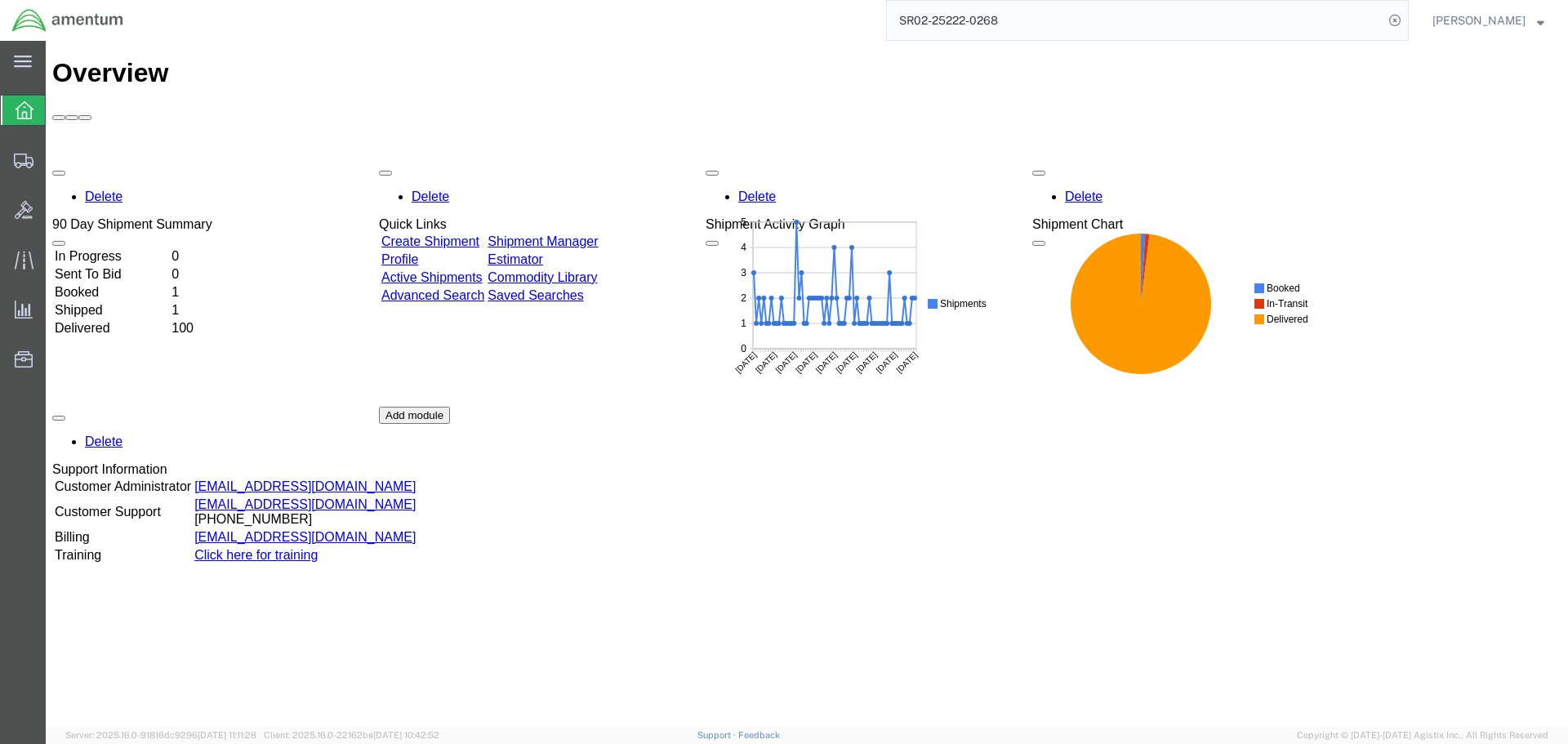
click at [598, 234] on link "Shipment Manager" at bounding box center [543, 241] width 110 height 14
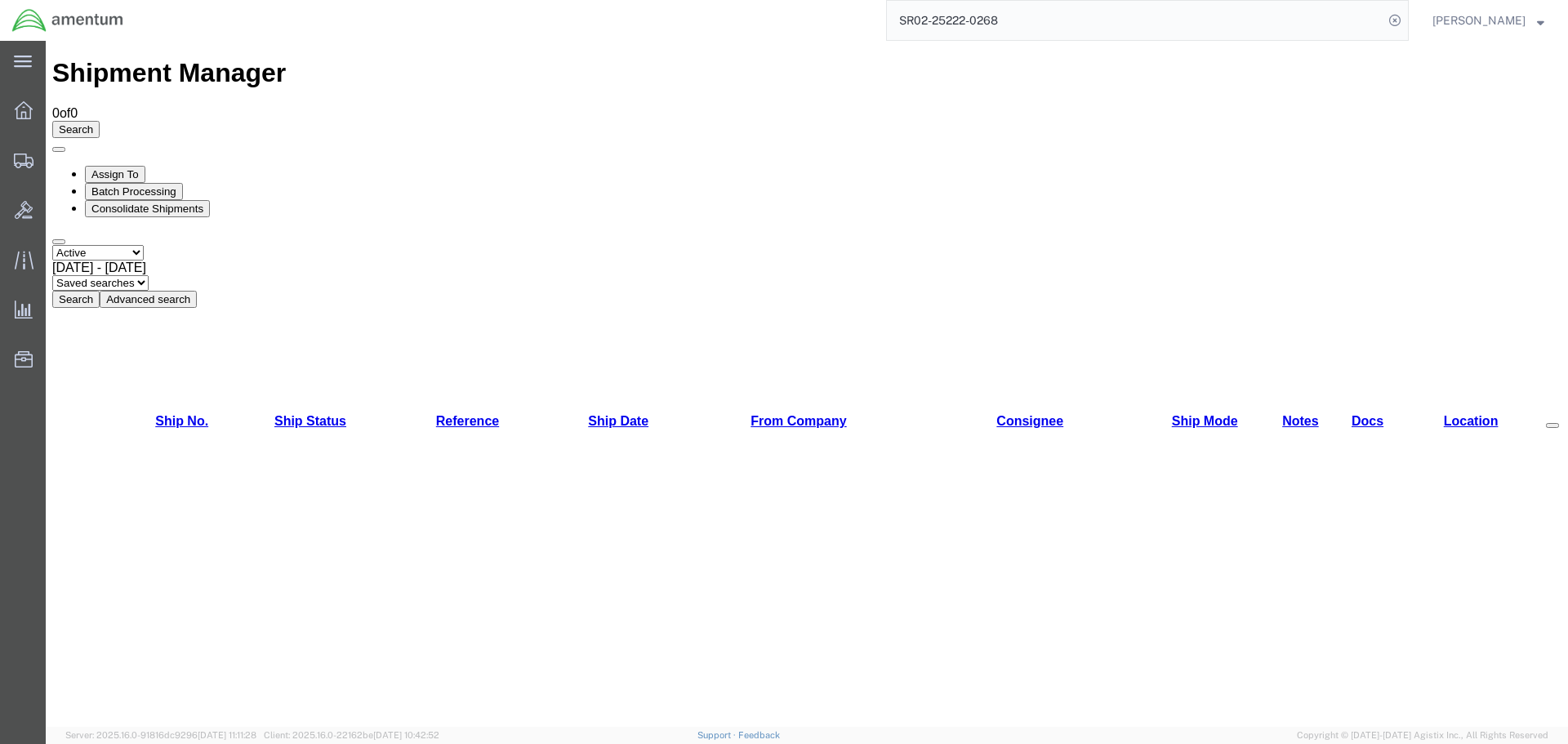
click at [100, 291] on button "Search" at bounding box center [76, 299] width 48 height 18
click at [19, 116] on icon at bounding box center [23, 110] width 18 height 18
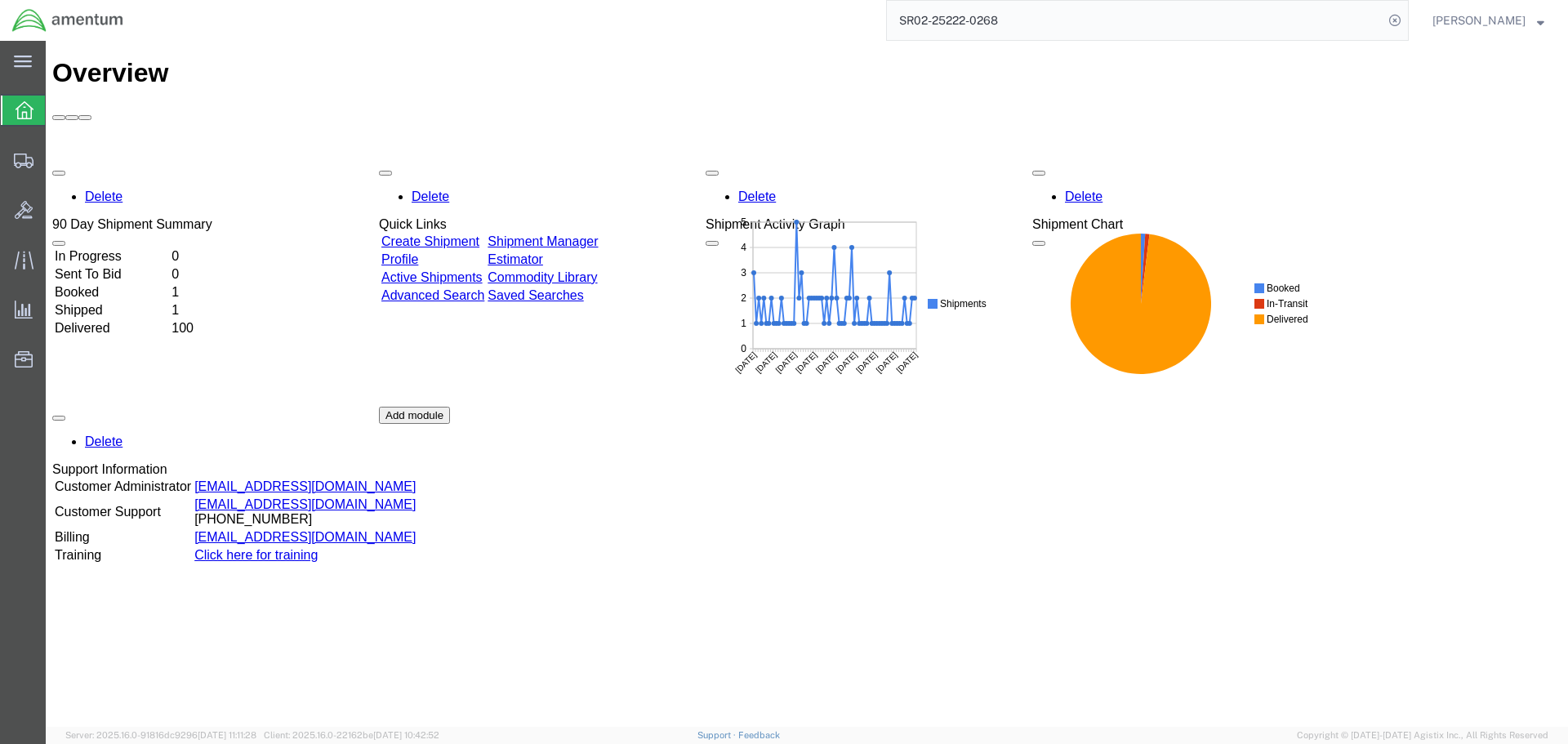
click at [23, 110] on icon at bounding box center [24, 110] width 18 height 18
click at [598, 234] on link "Shipment Manager" at bounding box center [543, 241] width 110 height 14
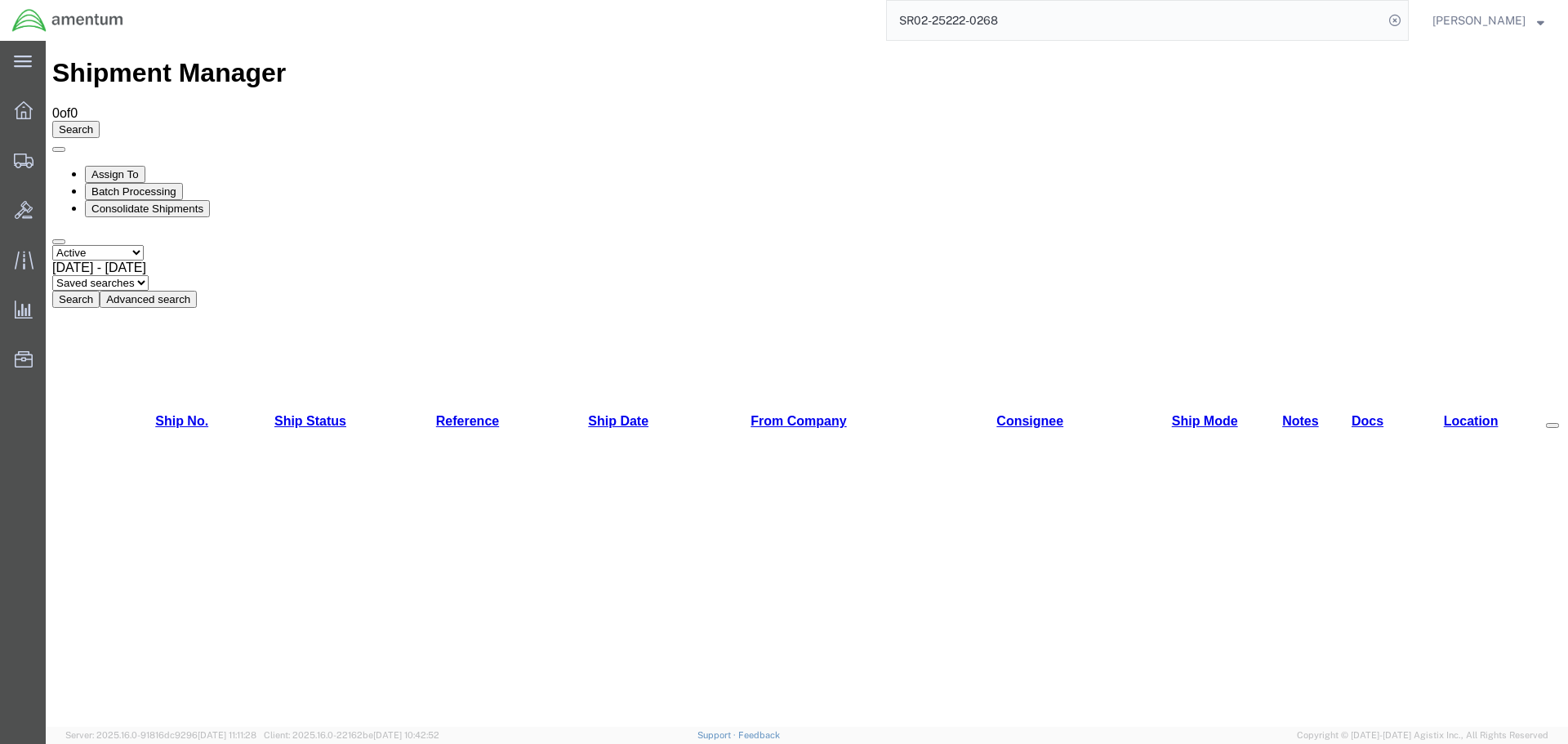
click at [100, 291] on button "Search" at bounding box center [76, 299] width 48 height 18
click at [144, 245] on select "Select status Active All Shipments Approved Booked Canceled Delivered Denied Ne…" at bounding box center [98, 252] width 91 height 16
select select "ALL"
click at [53, 245] on select "Select status Active All Shipments Approved Booked Canceled Delivered Denied Ne…" at bounding box center [98, 252] width 91 height 16
click at [100, 291] on button "Search" at bounding box center [76, 299] width 48 height 18
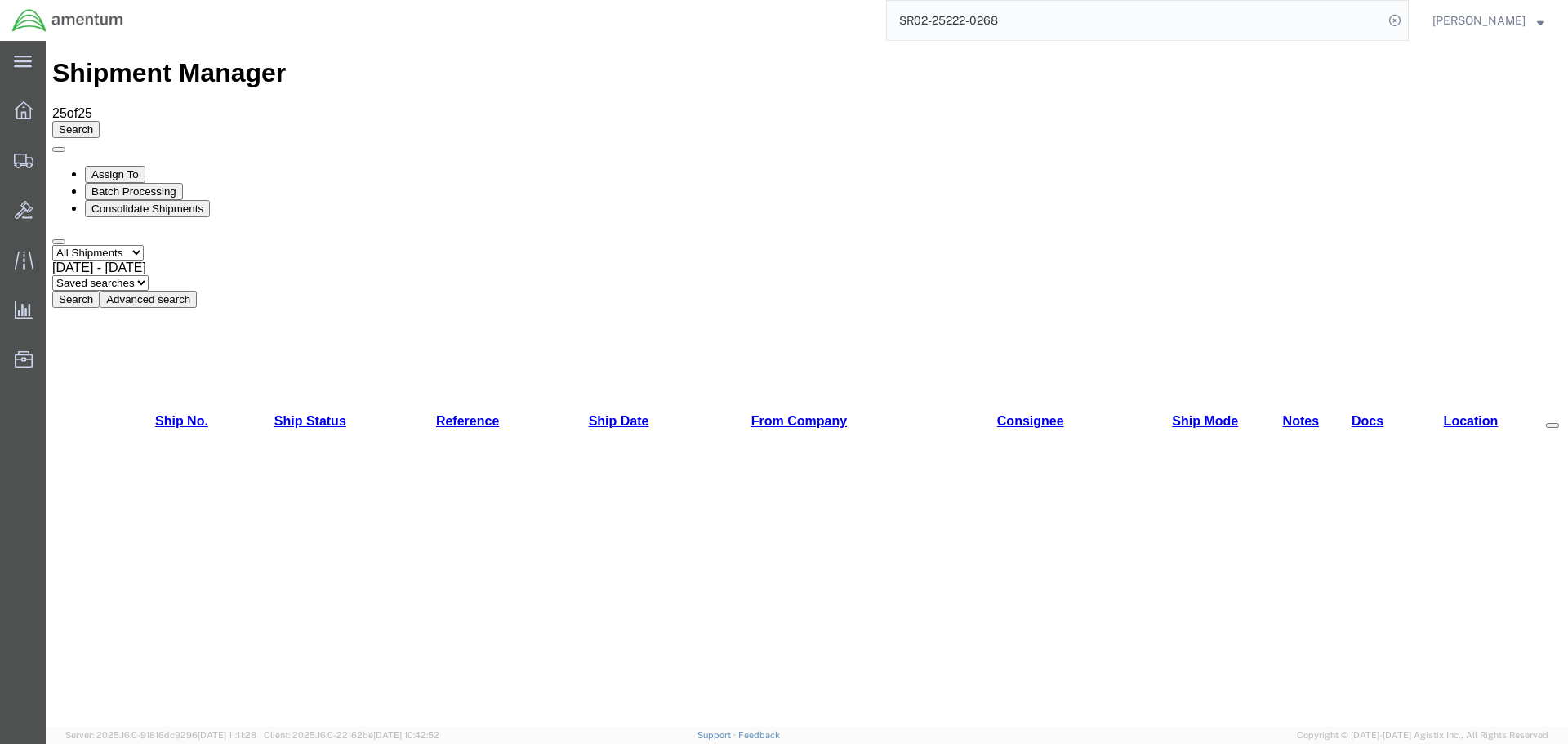
click at [146, 261] on span "[DATE] - [DATE]" at bounding box center [100, 268] width 94 height 14
click at [100, 291] on button "Search" at bounding box center [76, 299] width 48 height 18
click at [25, 107] on icon at bounding box center [23, 110] width 18 height 18
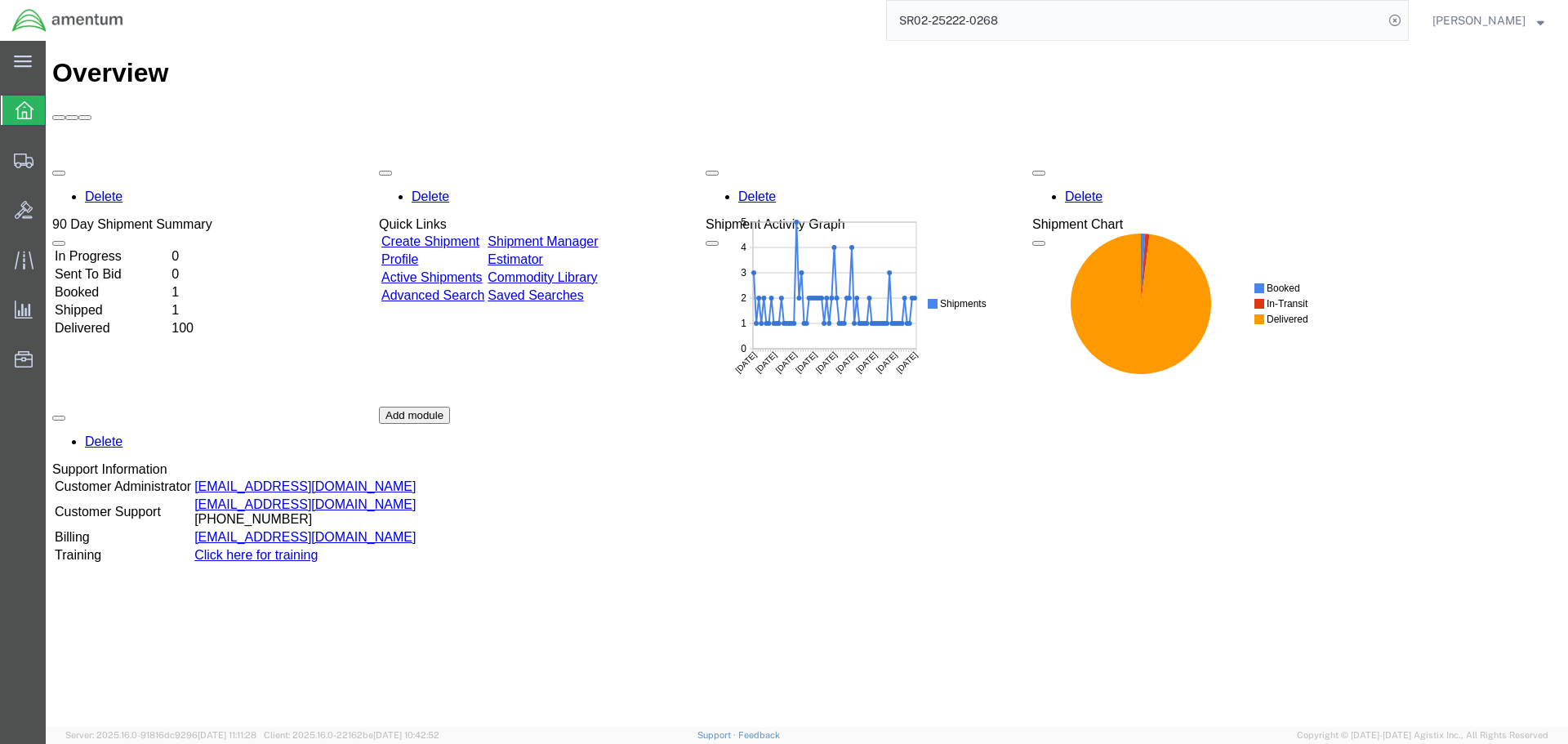
click at [598, 234] on link "Shipment Manager" at bounding box center [543, 241] width 110 height 14
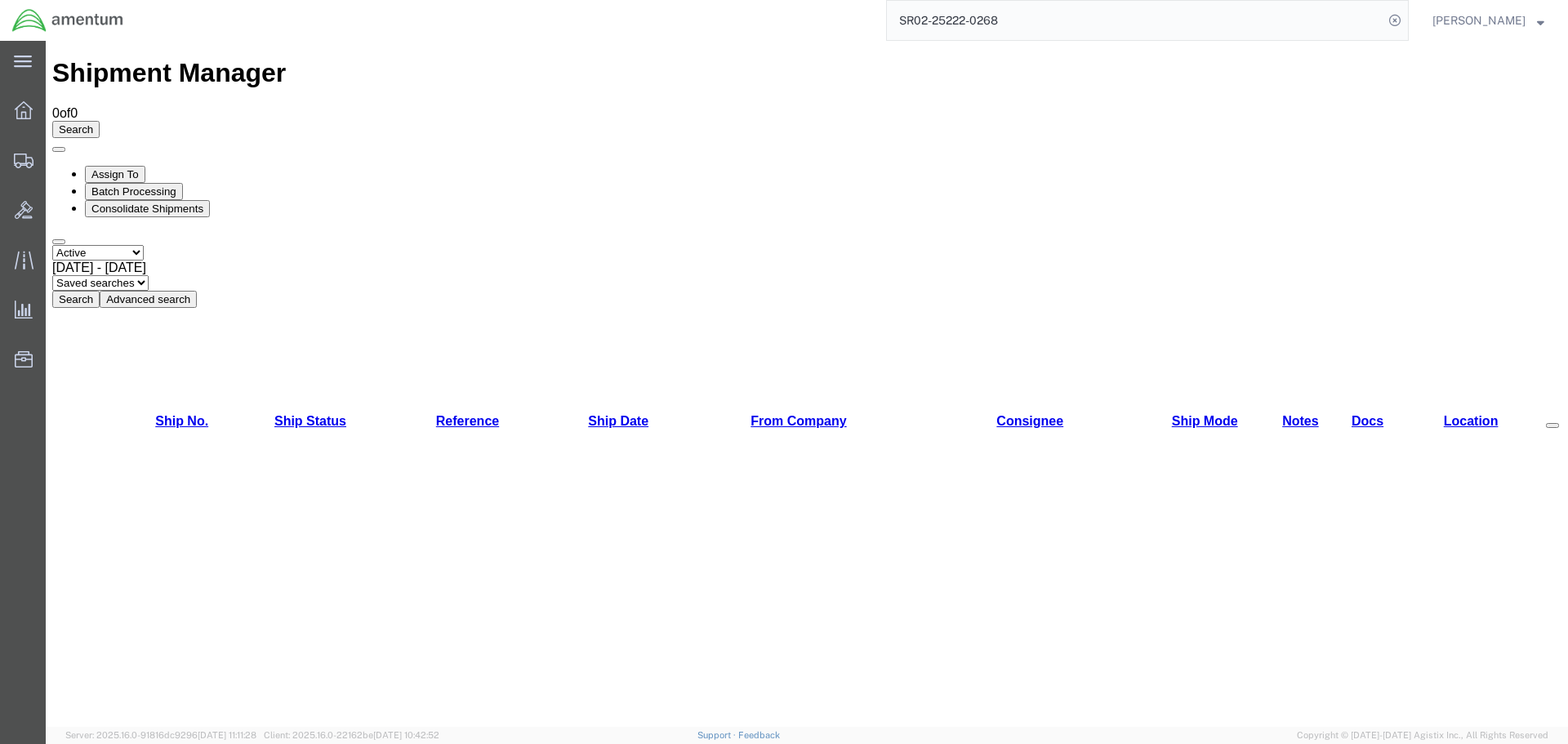
click at [149, 275] on select "Saved searches" at bounding box center [100, 283] width 96 height 16
click at [144, 245] on select "Select status Active All Shipments Approved Booked Canceled Delivered Denied Ne…" at bounding box center [98, 252] width 91 height 16
select select "BOOKED"
click at [53, 245] on select "Select status Active All Shipments Approved Booked Canceled Delivered Denied Ne…" at bounding box center [98, 252] width 91 height 16
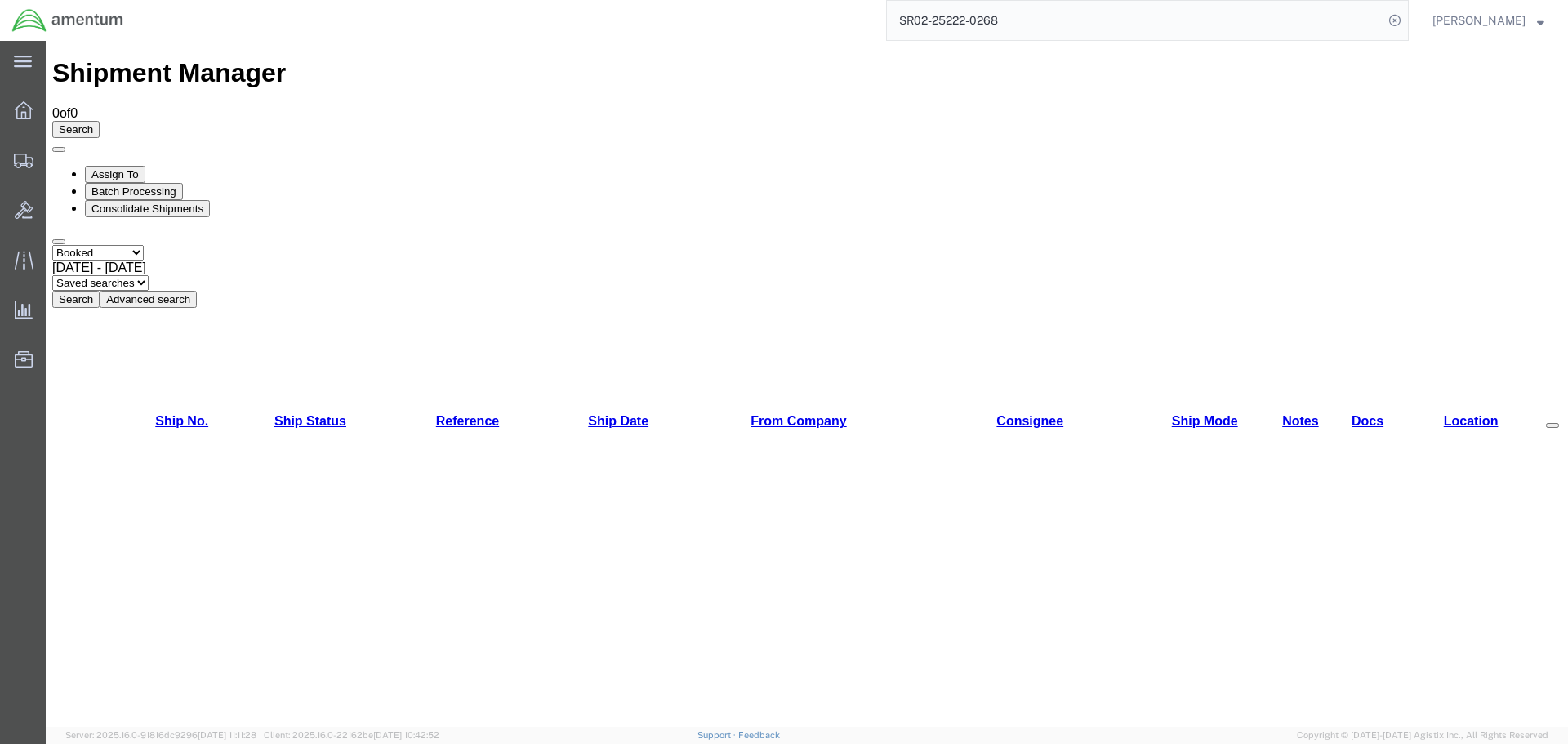
click at [146, 261] on b at bounding box center [146, 268] width 0 height 14
click at [100, 291] on button "Search" at bounding box center [76, 299] width 48 height 18
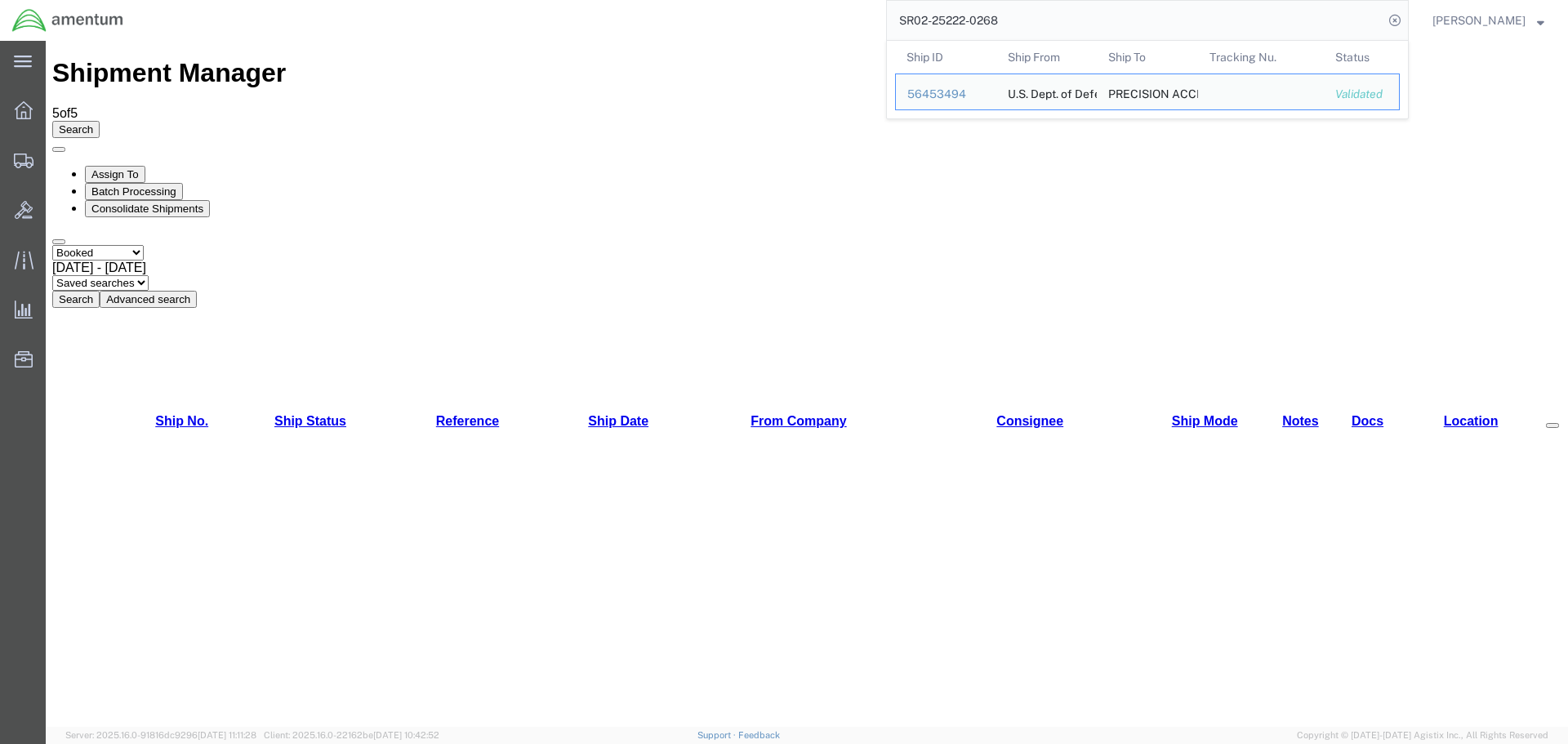
drag, startPoint x: 1085, startPoint y: 24, endPoint x: 865, endPoint y: 38, distance: 220.4
click at [871, 38] on div "SR02-25222-0268 Ship ID Ship From Ship To Tracking Nu. Status Ship ID 56453494 …" at bounding box center [772, 20] width 1274 height 41
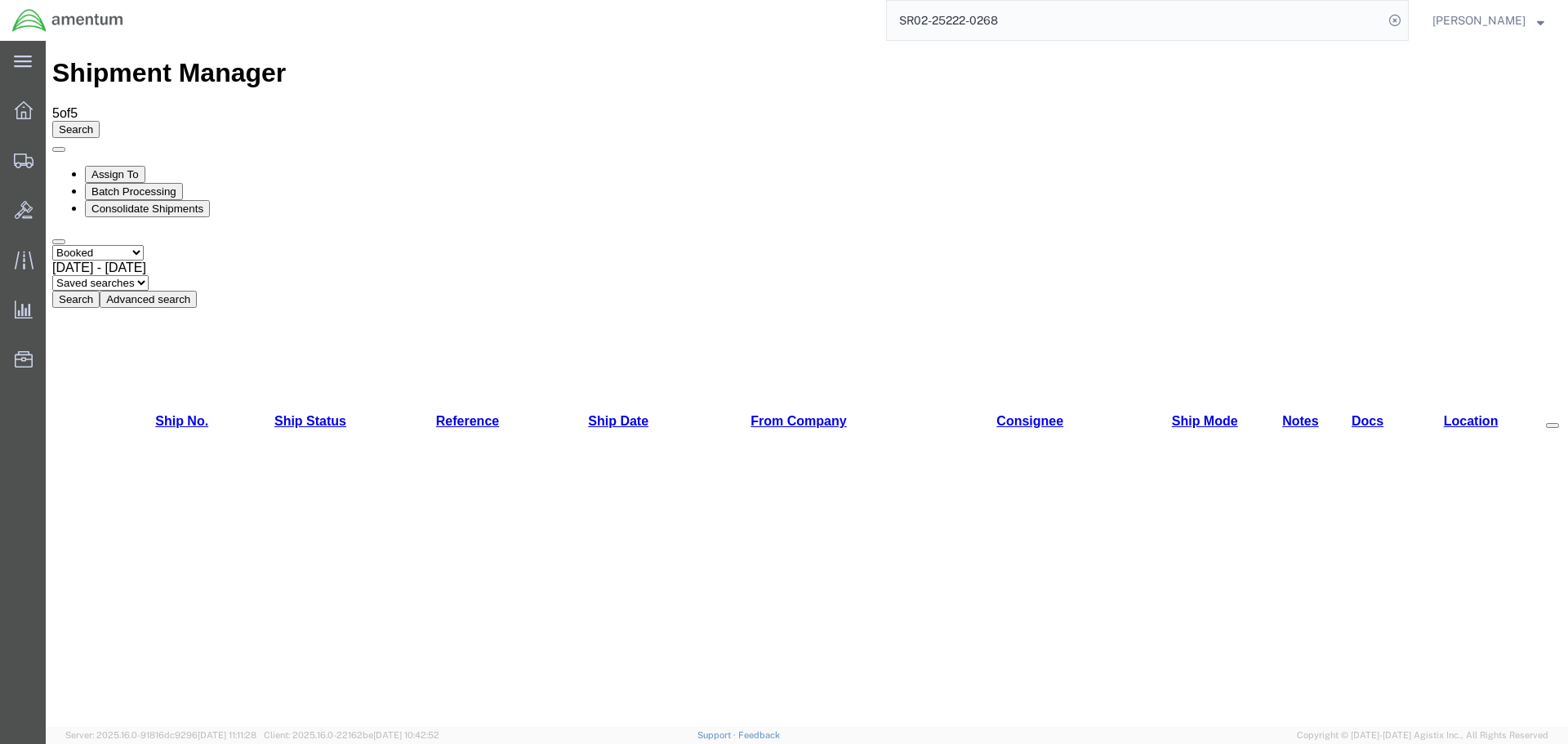
paste input "4857.1.2103.00.00.04.A14.00"
drag, startPoint x: 1090, startPoint y: 23, endPoint x: 746, endPoint y: 19, distance: 344.0
click at [782, 21] on div "4857.1.2103.00.00.04.A14.008" at bounding box center [772, 20] width 1274 height 41
paste input "S235-25222-1920"
type input "S235-25222-1920"
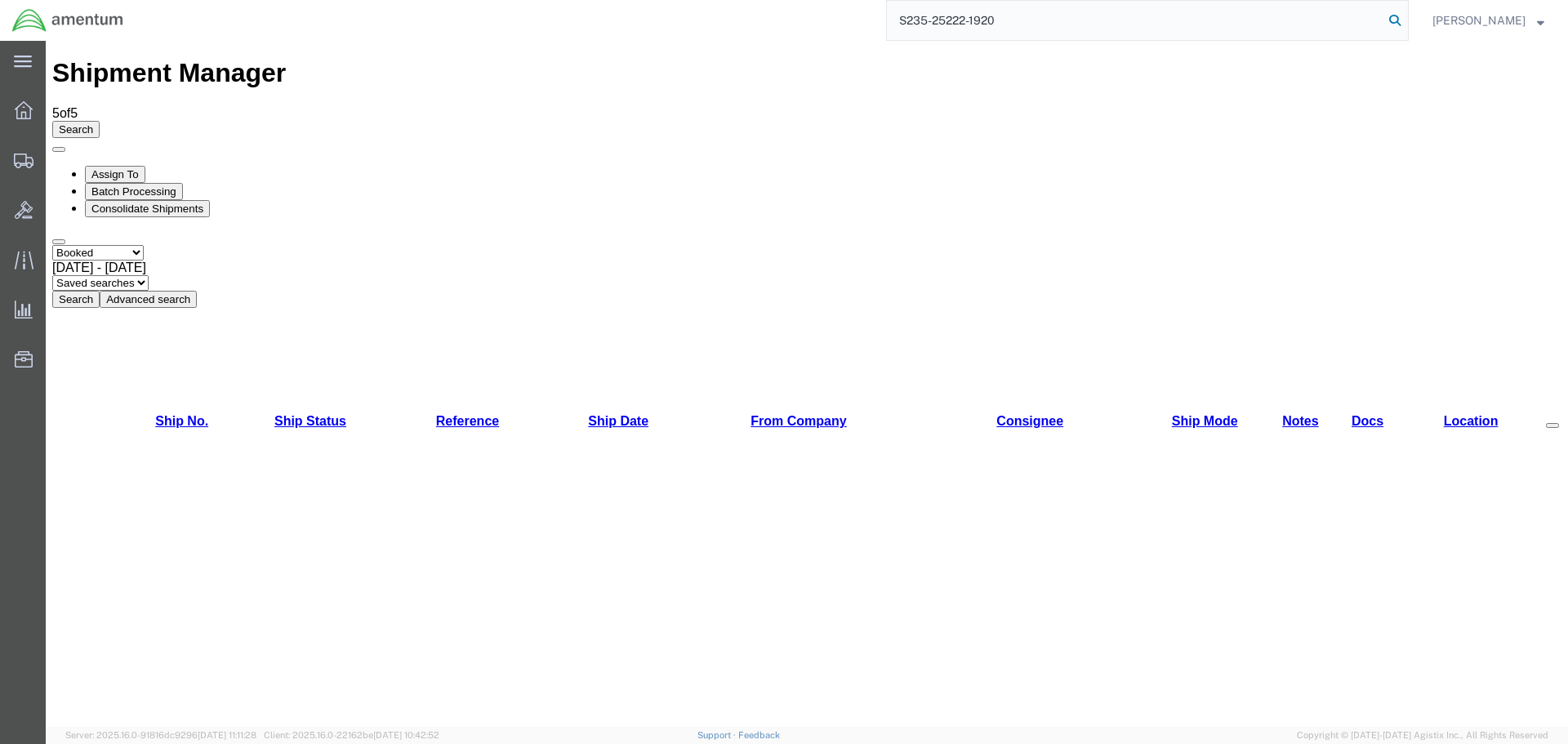
click at [1392, 19] on icon at bounding box center [1395, 20] width 23 height 23
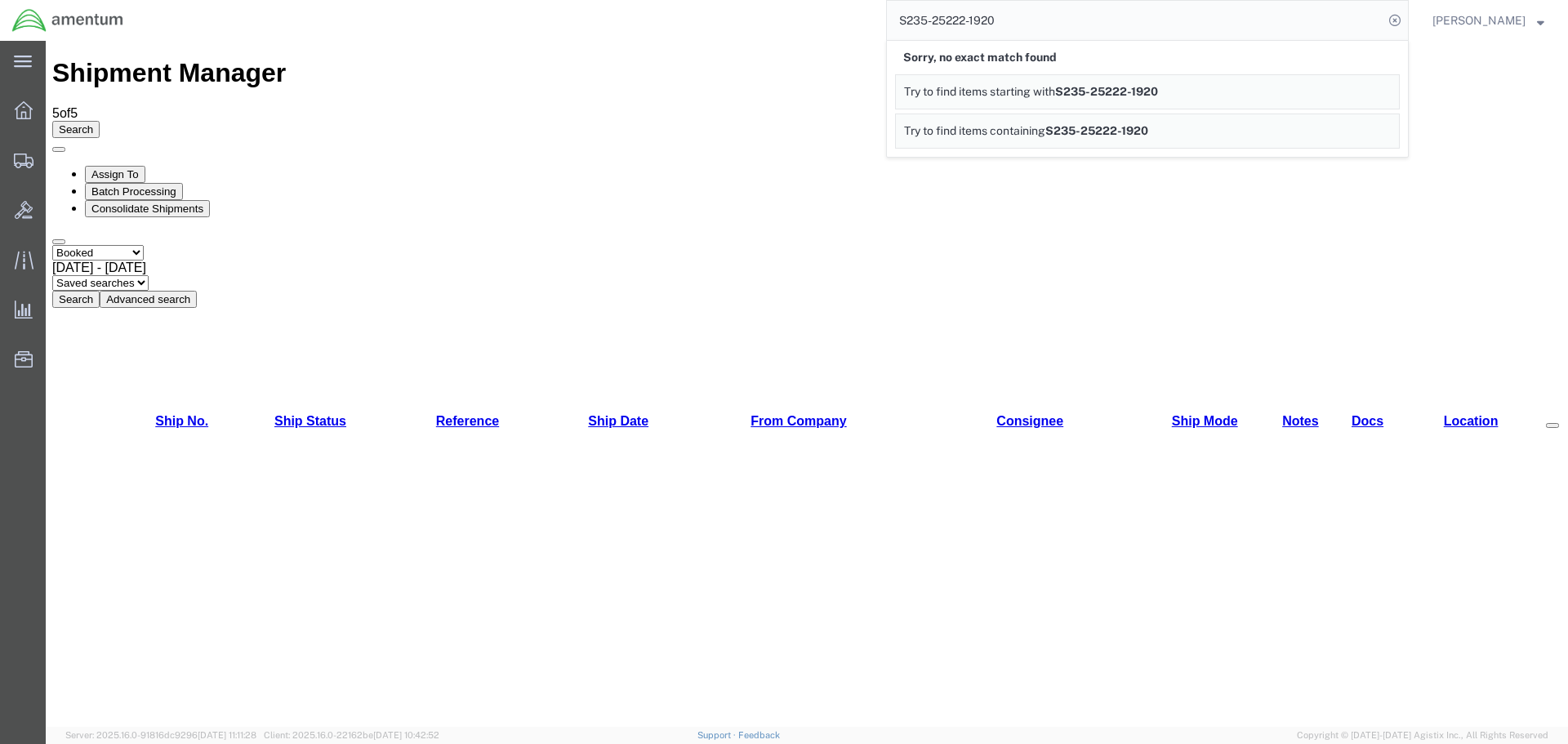
click at [1132, 90] on span "S235-25222-1920" at bounding box center [1106, 92] width 103 height 13
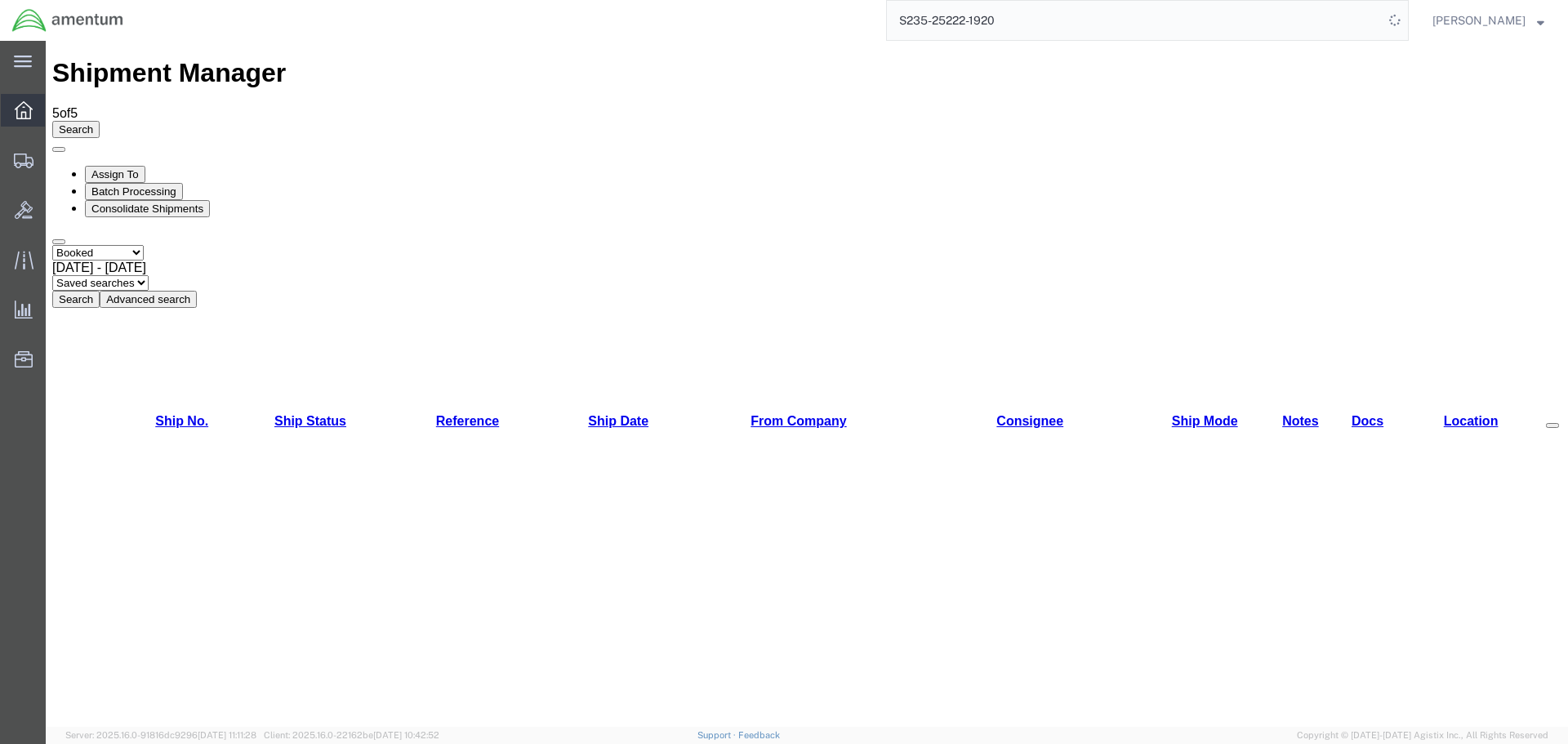
click at [20, 110] on icon at bounding box center [23, 110] width 18 height 18
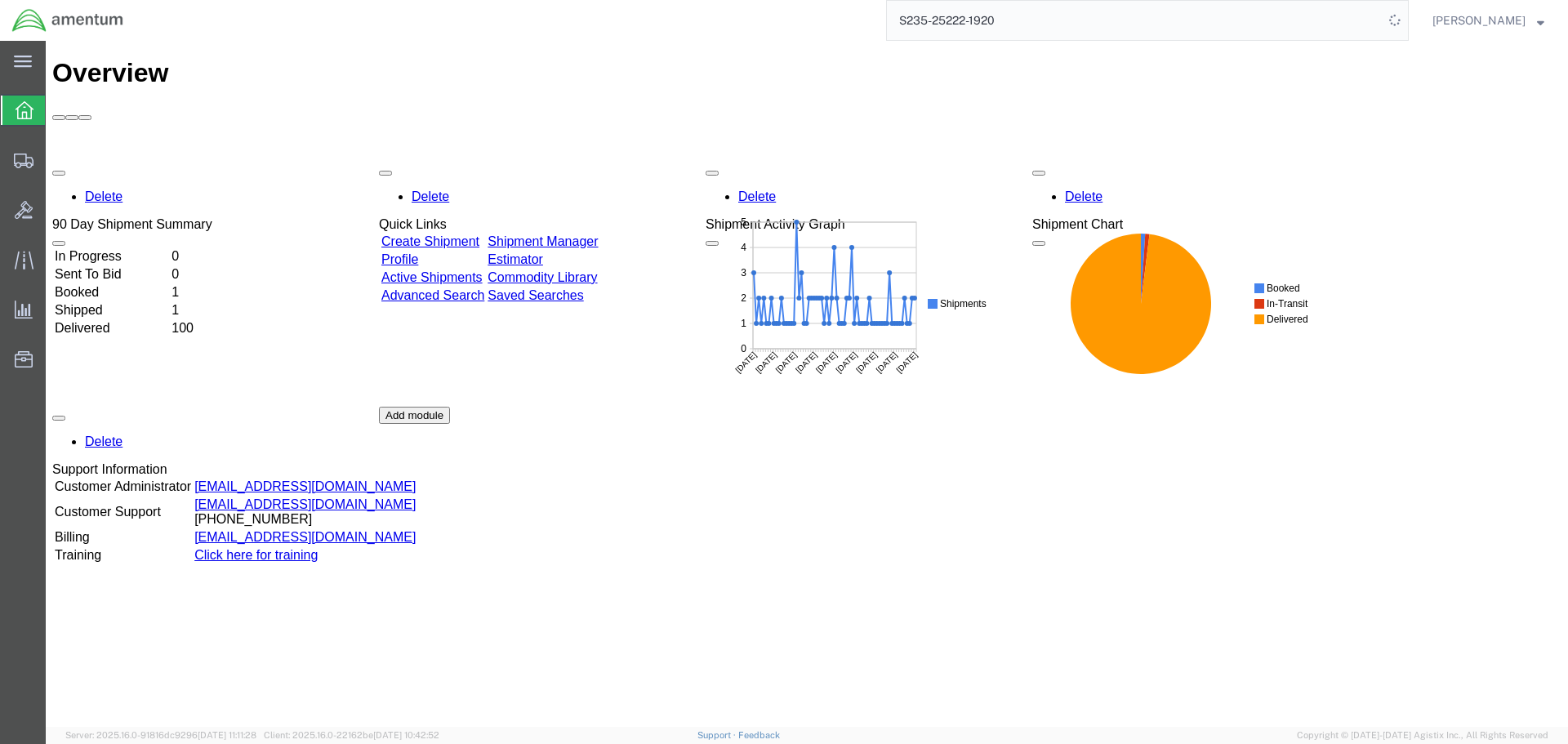
click at [19, 109] on icon at bounding box center [24, 110] width 18 height 18
click at [58, 113] on span "Overview" at bounding box center [52, 110] width 13 height 33
click at [22, 111] on icon at bounding box center [24, 110] width 18 height 18
click at [598, 234] on link "Shipment Manager" at bounding box center [543, 241] width 110 height 14
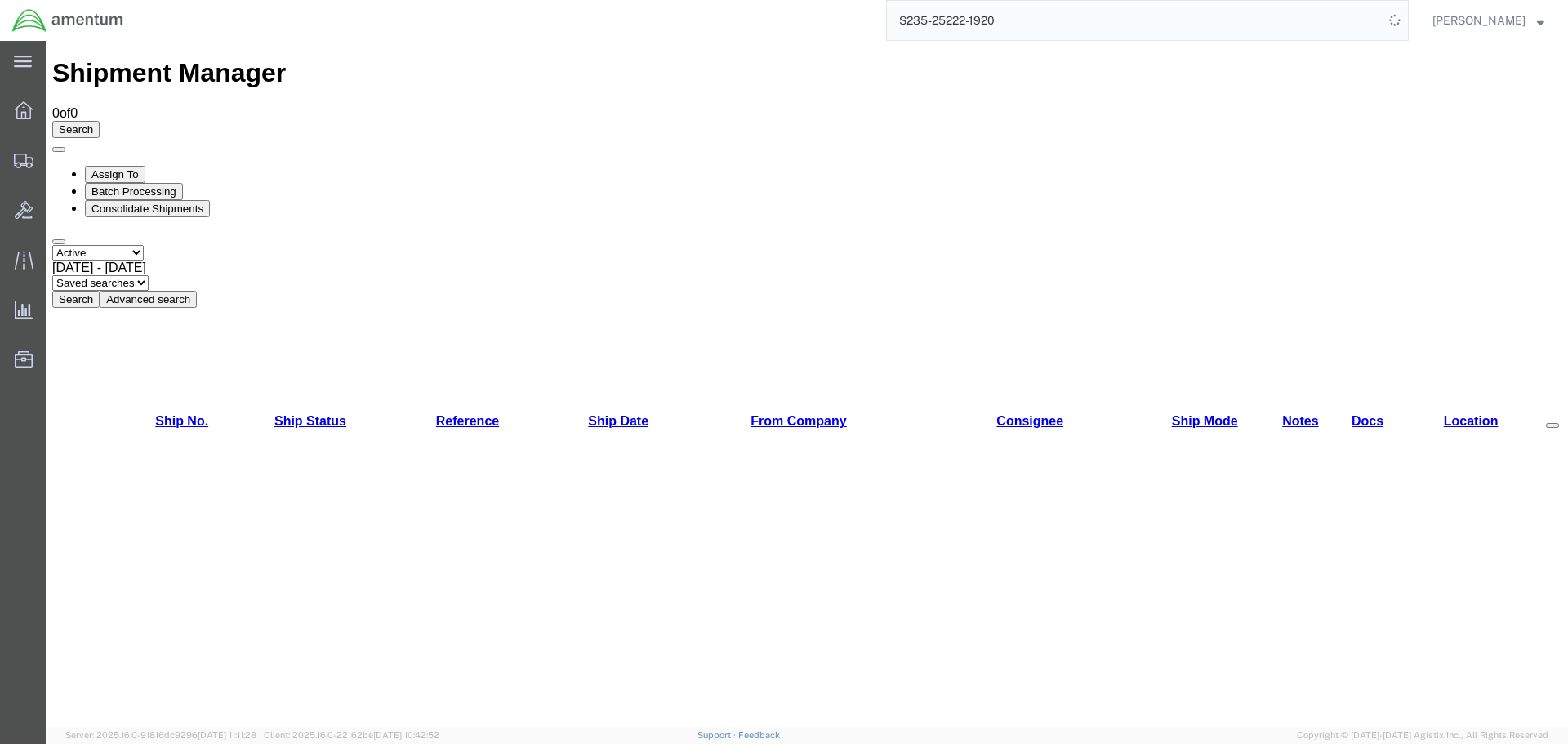
click at [100, 291] on button "Search" at bounding box center [76, 299] width 48 height 18
click at [144, 245] on select "Select status Active All Shipments Approved Booked Canceled Delivered Denied Ne…" at bounding box center [98, 252] width 91 height 16
select select "ALL"
click at [53, 245] on select "Select status Active All Shipments Approved Booked Canceled Delivered Denied Ne…" at bounding box center [98, 252] width 91 height 16
click at [100, 291] on button "Search" at bounding box center [76, 299] width 48 height 18
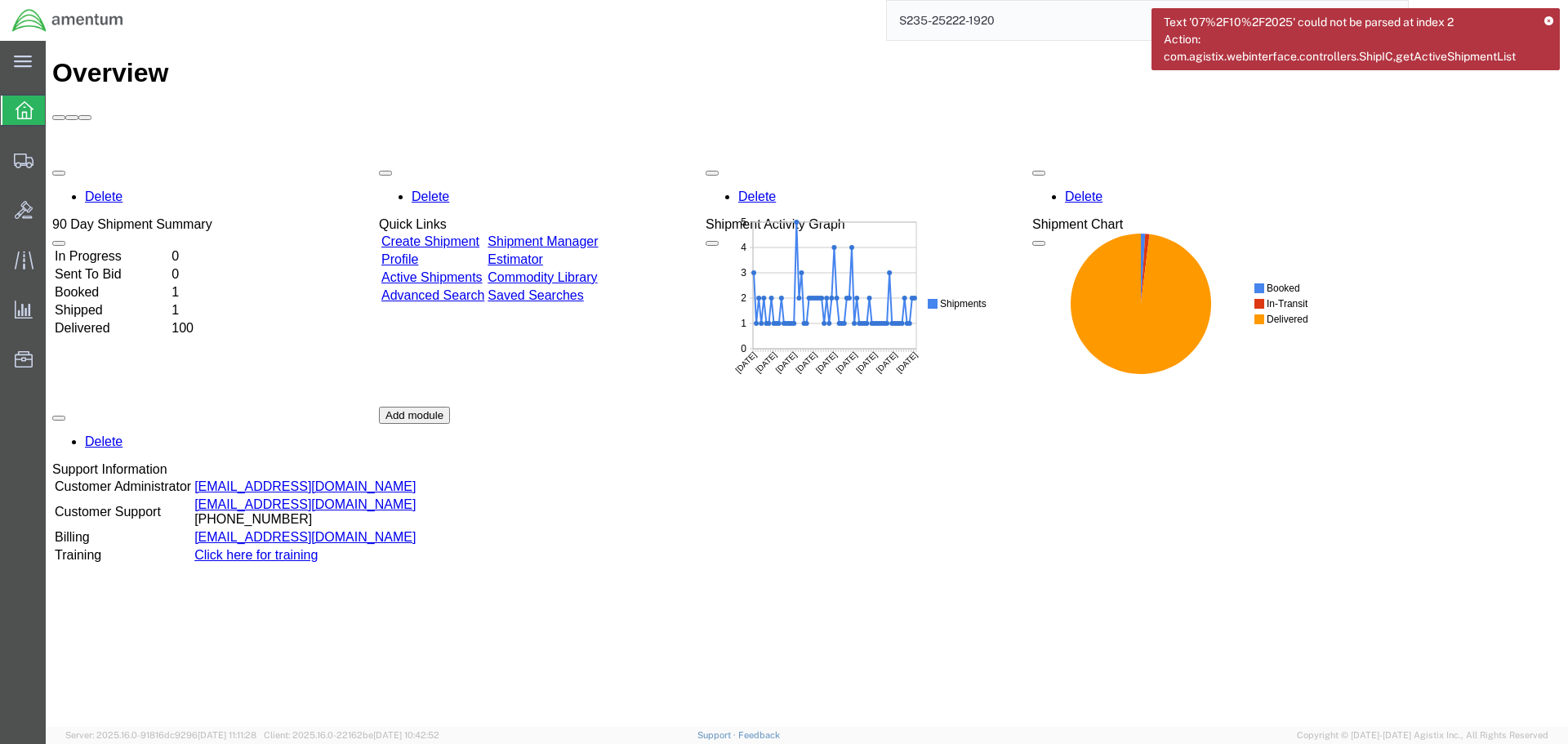
click at [24, 112] on icon at bounding box center [24, 110] width 18 height 18
click at [595, 234] on link "Shipment Manager" at bounding box center [543, 241] width 110 height 14
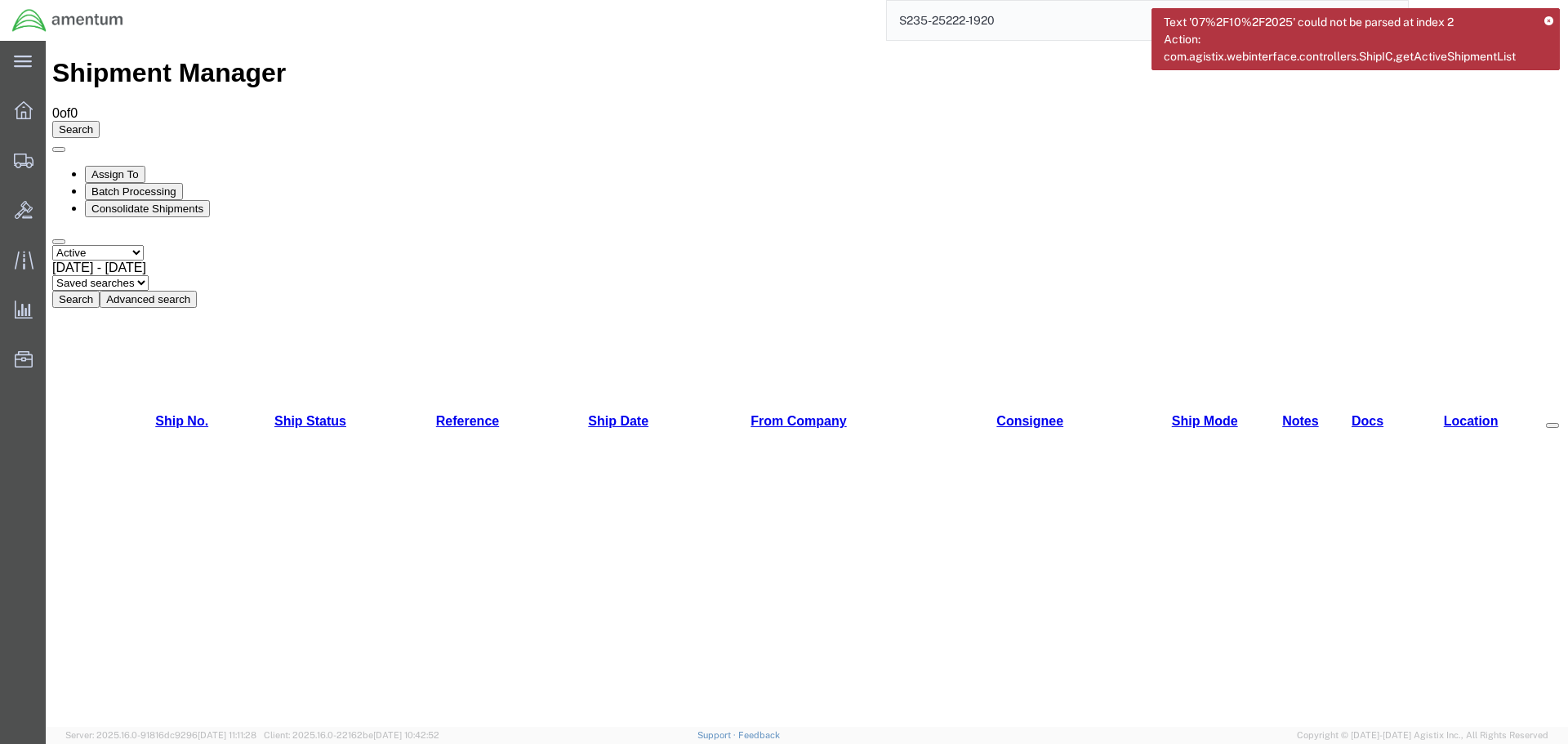
click at [1549, 18] on icon at bounding box center [1549, 22] width 9 height 9
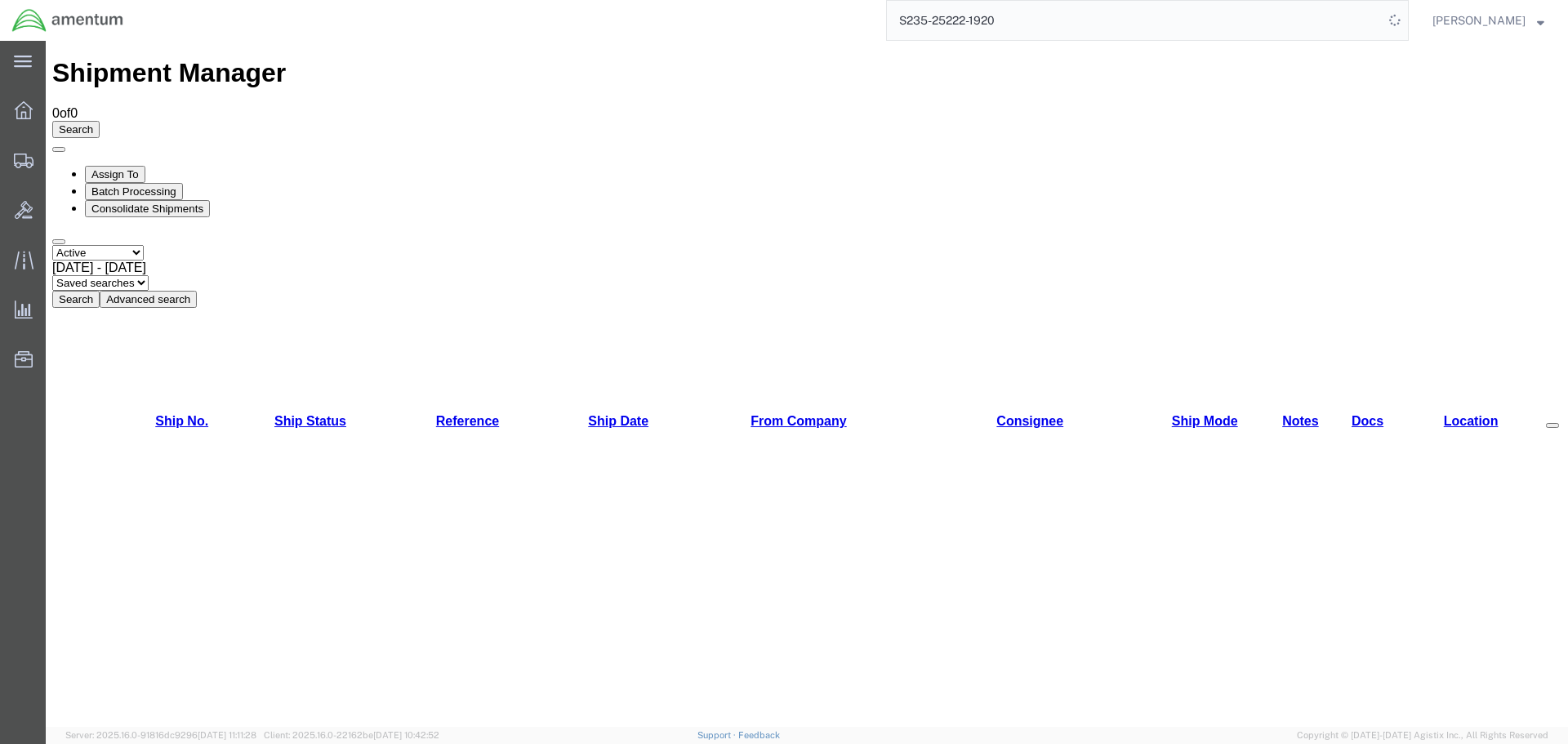
click at [144, 245] on select "Select status Active All Shipments Approved Booked Canceled Delivered Denied Ne…" at bounding box center [98, 252] width 91 height 16
select select "ALL"
click at [53, 245] on select "Select status Active All Shipments Approved Booked Canceled Delivered Denied Ne…" at bounding box center [98, 252] width 91 height 16
click at [100, 291] on button "Search" at bounding box center [76, 299] width 48 height 18
click at [144, 245] on select "Select status Active All Shipments Approved Booked Canceled Delivered Denied Ne…" at bounding box center [98, 252] width 91 height 16
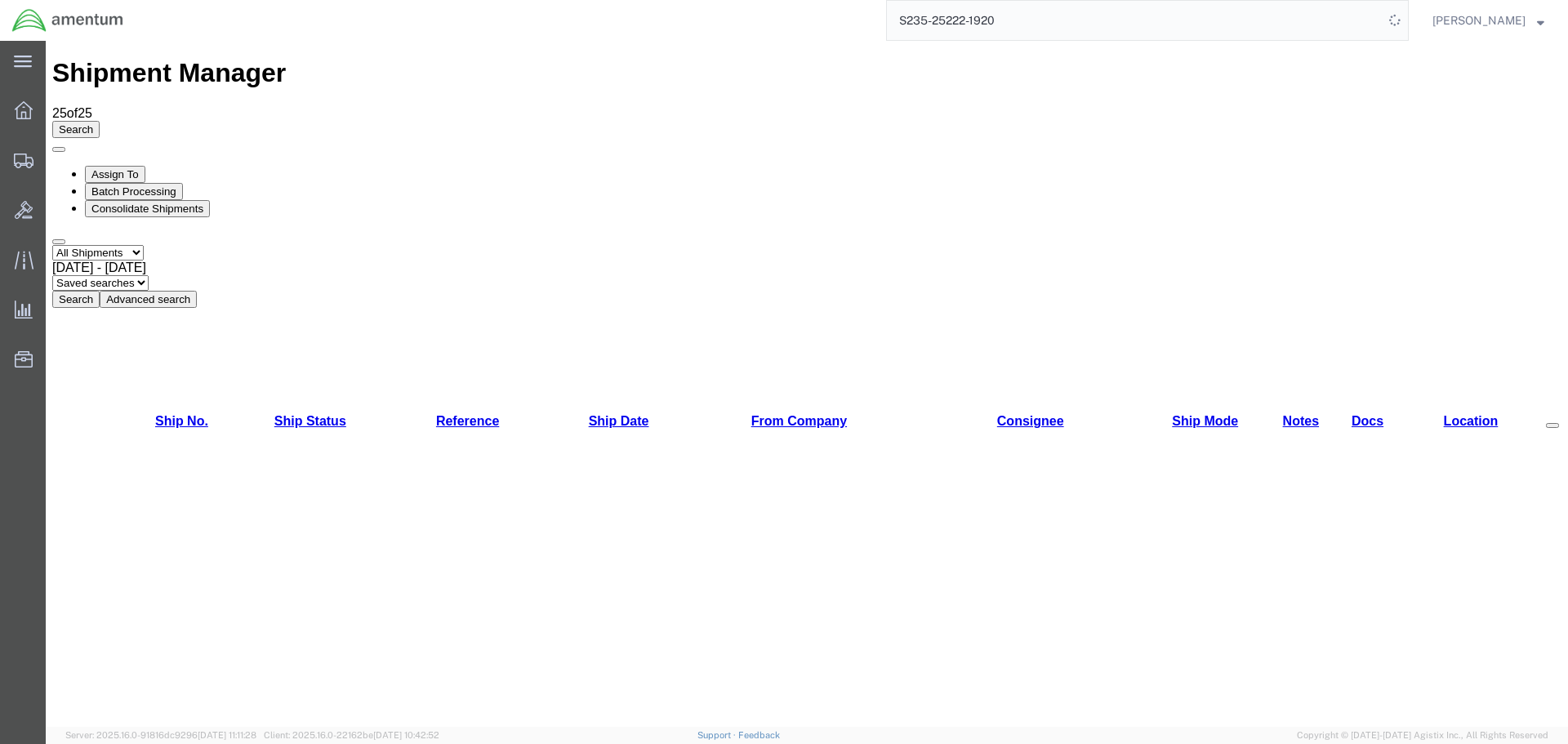
select select "NEW"
click at [53, 245] on select "Select status Active All Shipments Approved Booked Canceled Delivered Denied Ne…" at bounding box center [98, 252] width 91 height 16
click at [100, 291] on button "Search" at bounding box center [76, 299] width 48 height 18
click at [144, 245] on select "Select status Active All Shipments Approved Booked Canceled Delivered Denied Ne…" at bounding box center [98, 252] width 91 height 16
select select "PENDING"
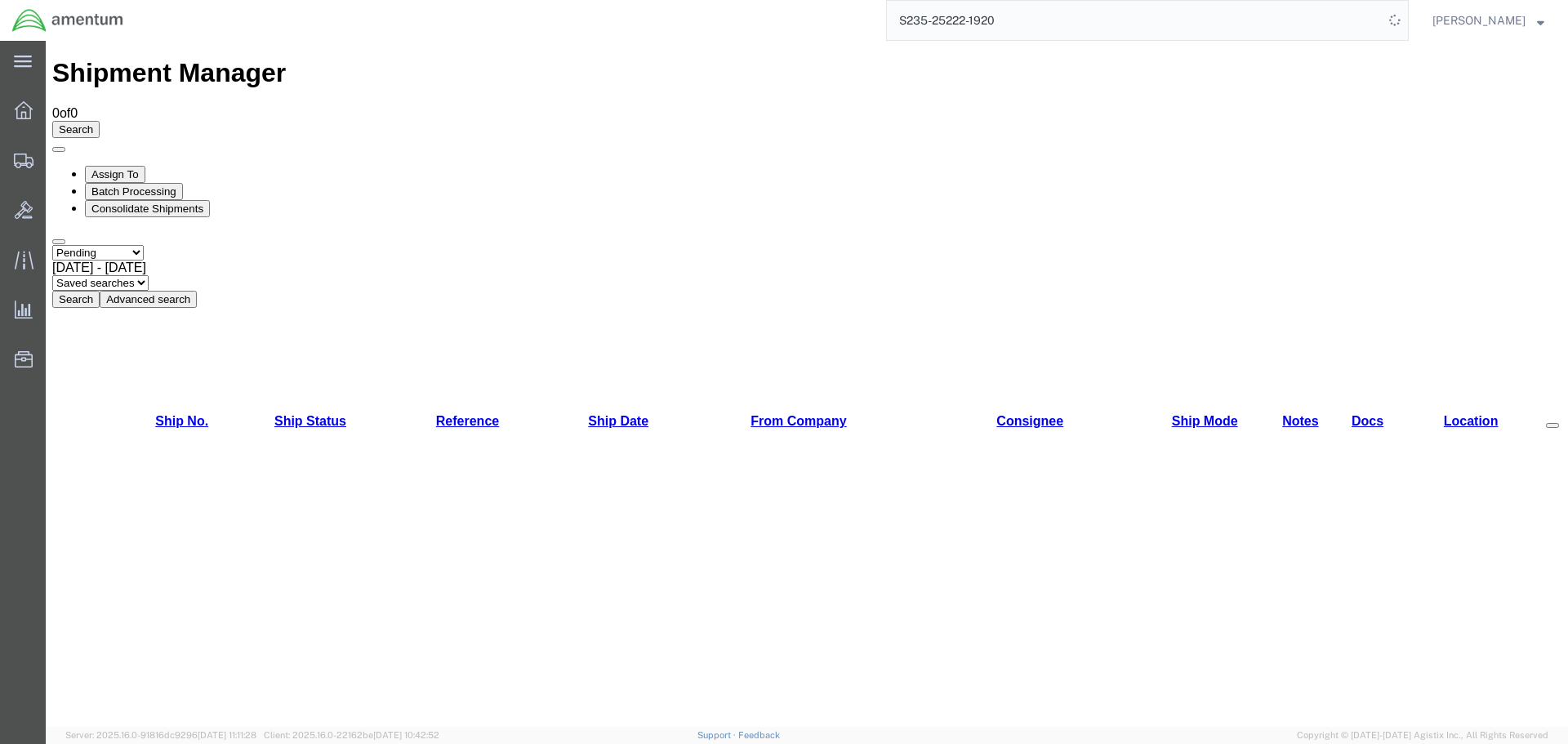
click at [53, 245] on select "Select status Active All Shipments Approved Booked Canceled Delivered Denied Ne…" at bounding box center [98, 252] width 91 height 16
click at [100, 291] on button "Search" at bounding box center [76, 299] width 48 height 18
click at [144, 245] on select "Select status Active All Shipments Approved Booked Canceled Delivered Denied Ne…" at bounding box center [98, 252] width 91 height 16
select select "SHIPPED"
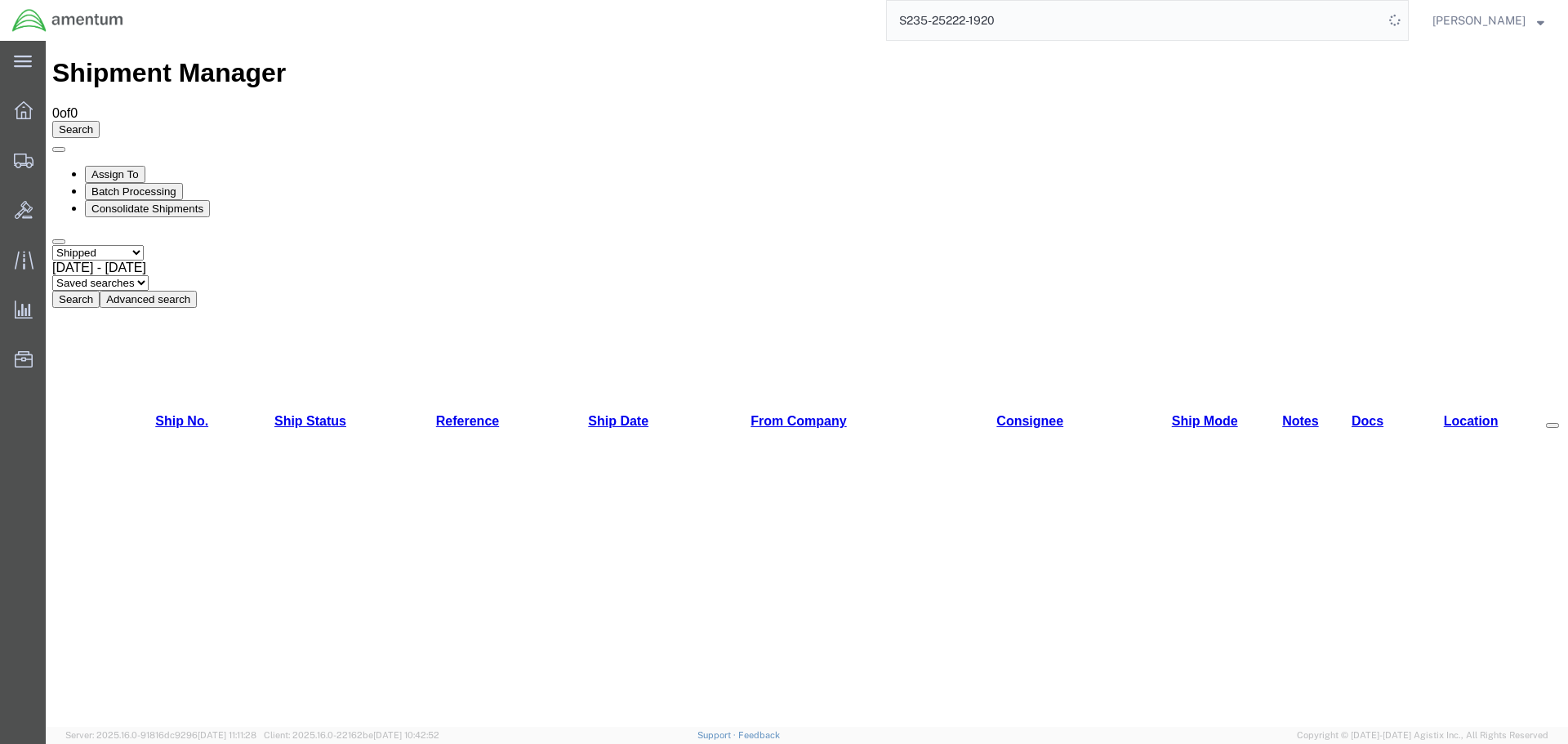
click at [53, 245] on select "Select status Active All Shipments Approved Booked Canceled Delivered Denied Ne…" at bounding box center [98, 252] width 91 height 16
click at [100, 291] on button "Search" at bounding box center [76, 299] width 48 height 18
click at [24, 113] on icon at bounding box center [23, 110] width 18 height 18
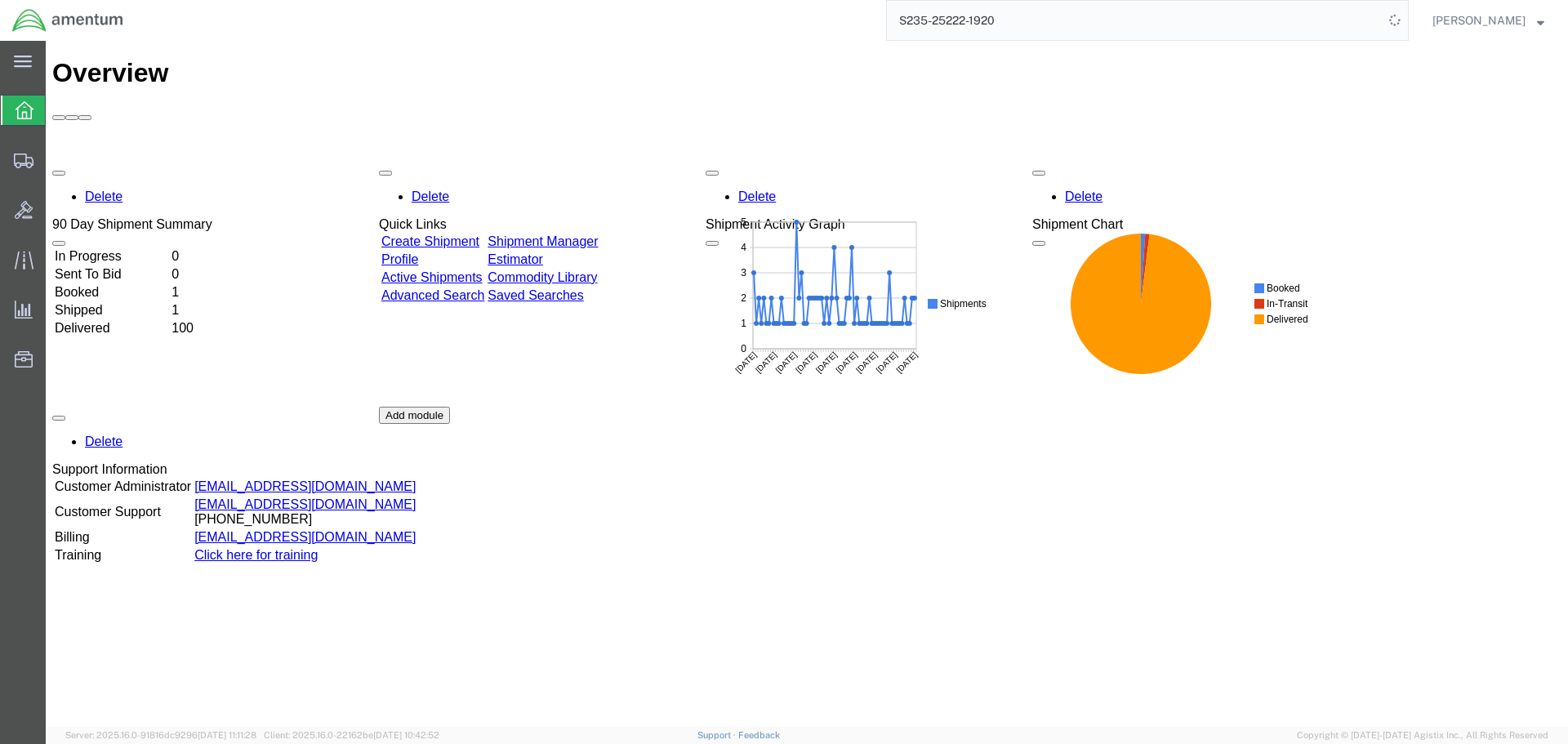
click at [598, 234] on link "Shipment Manager" at bounding box center [543, 241] width 110 height 14
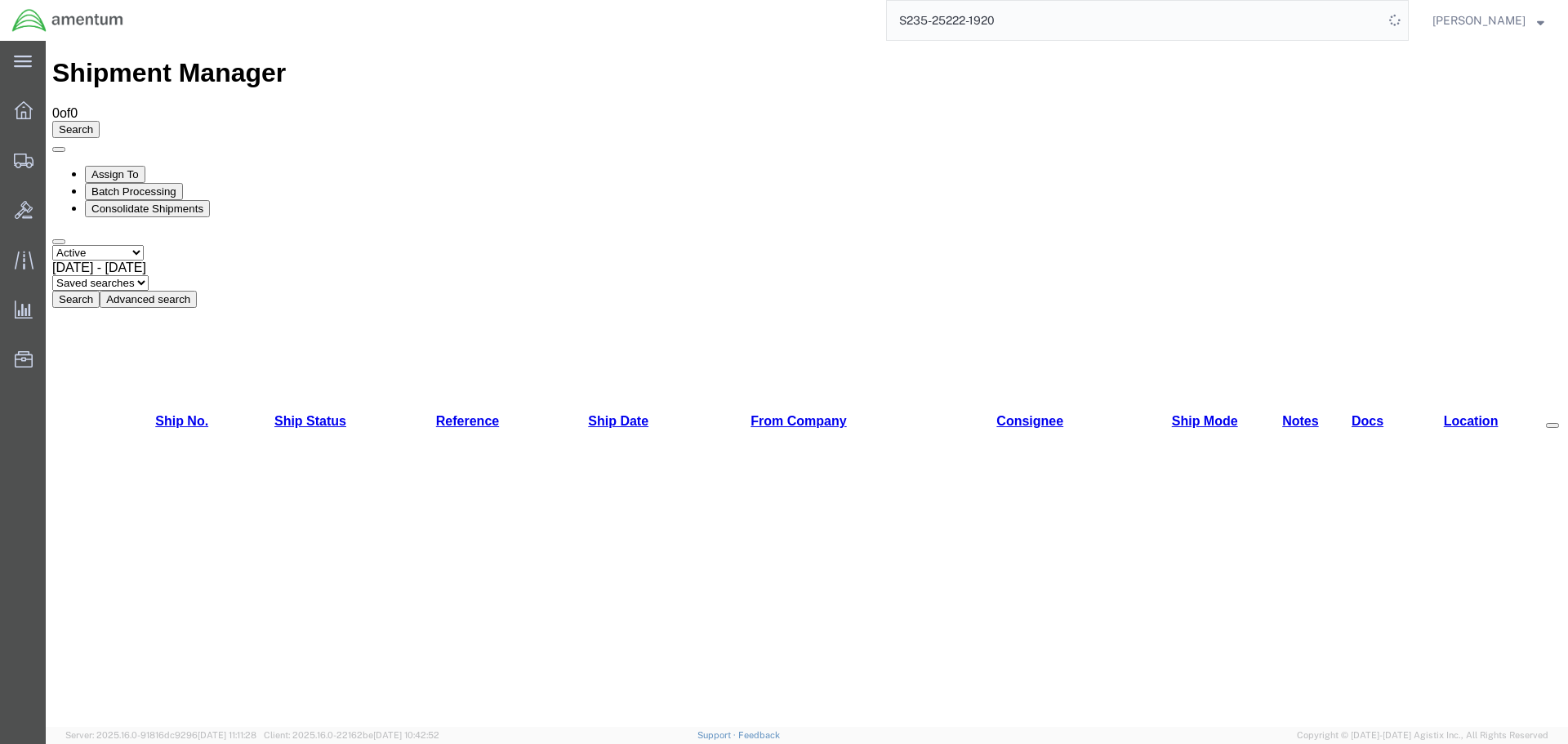
click at [100, 291] on button "Search" at bounding box center [76, 299] width 48 height 18
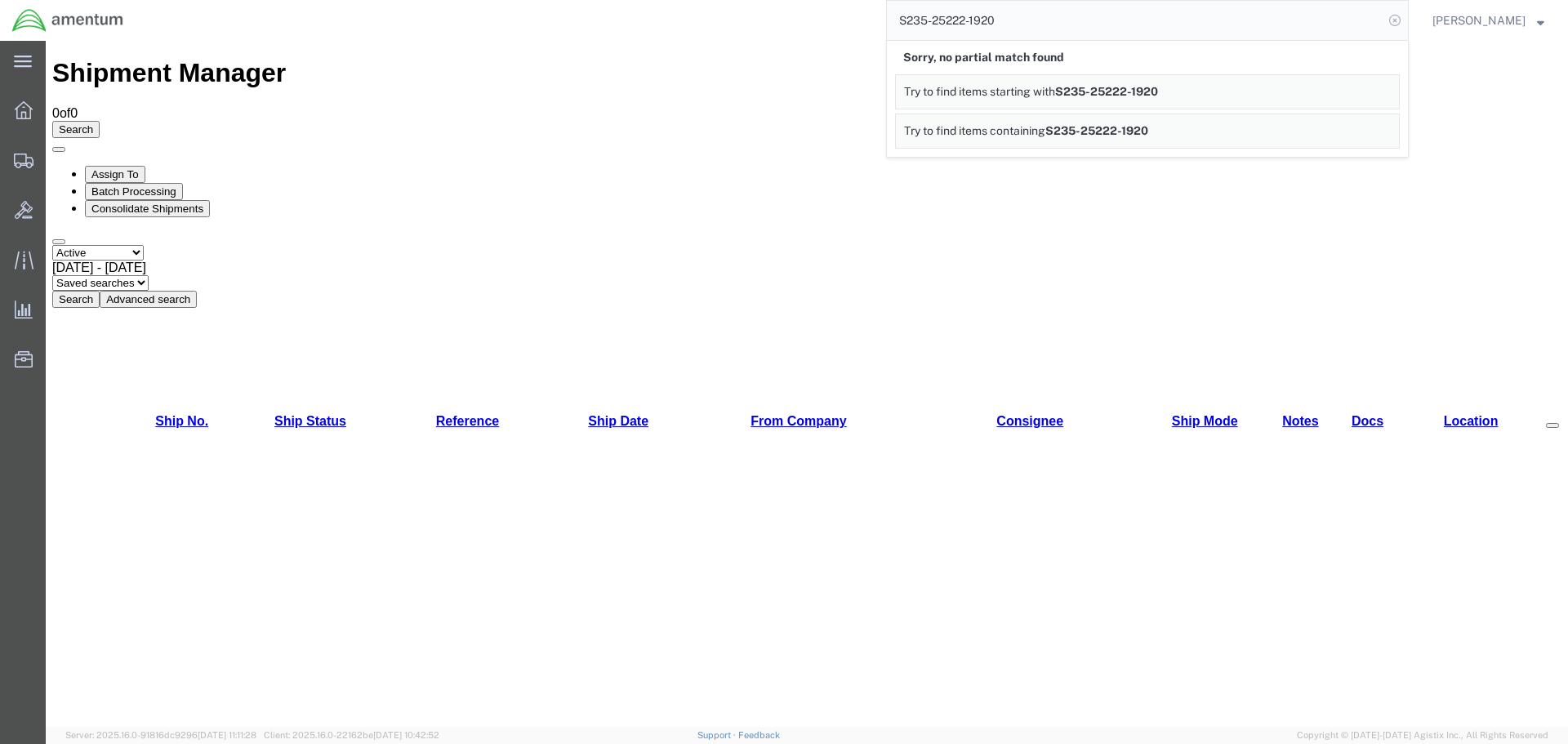
click at [1392, 18] on icon at bounding box center [1395, 20] width 23 height 23
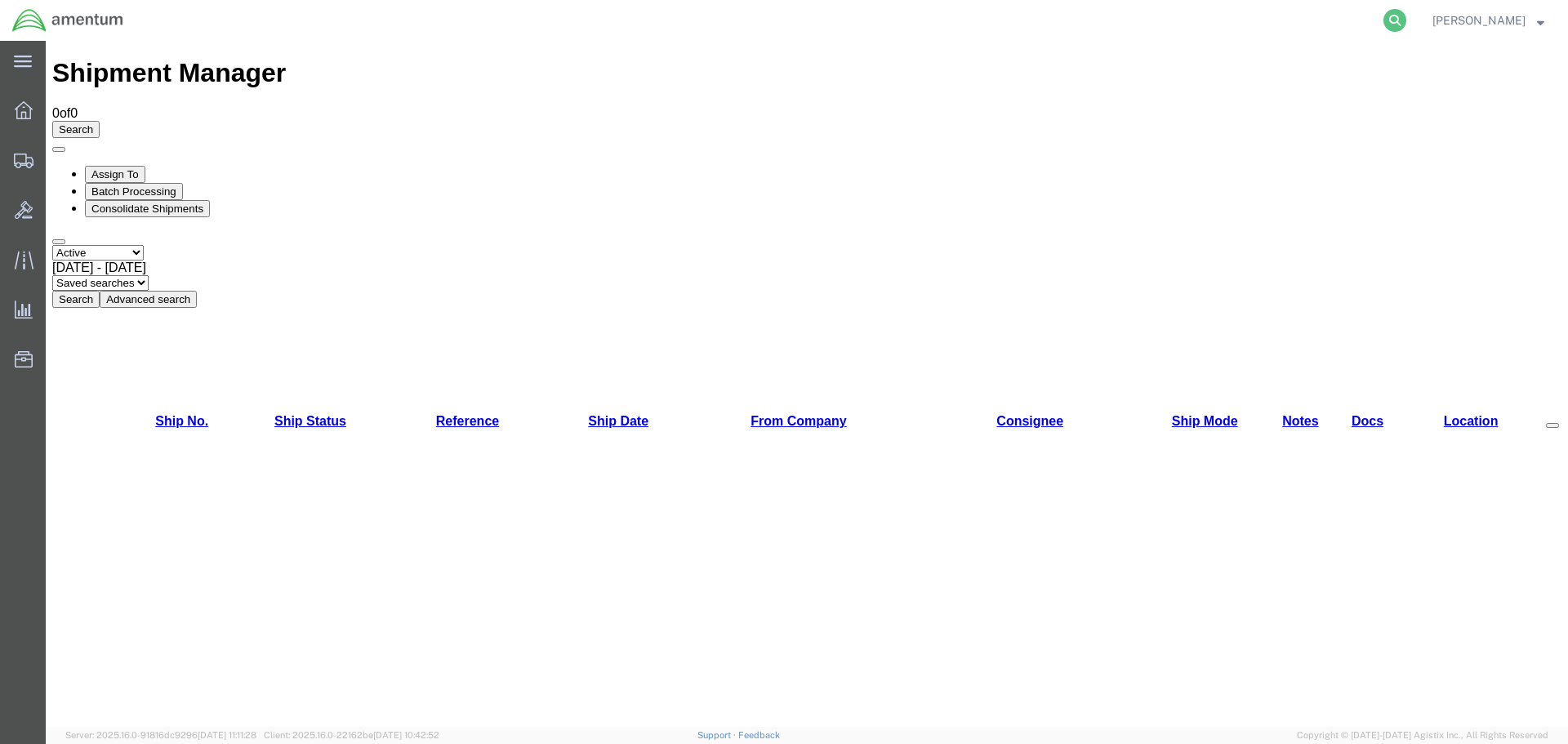
click at [1392, 20] on icon at bounding box center [1395, 20] width 23 height 23
click at [1261, 9] on input "search" at bounding box center [1136, 20] width 497 height 39
paste input "S235-25222-1921"
type input "S235-25222-1921"
click at [1392, 19] on icon at bounding box center [1395, 20] width 23 height 23
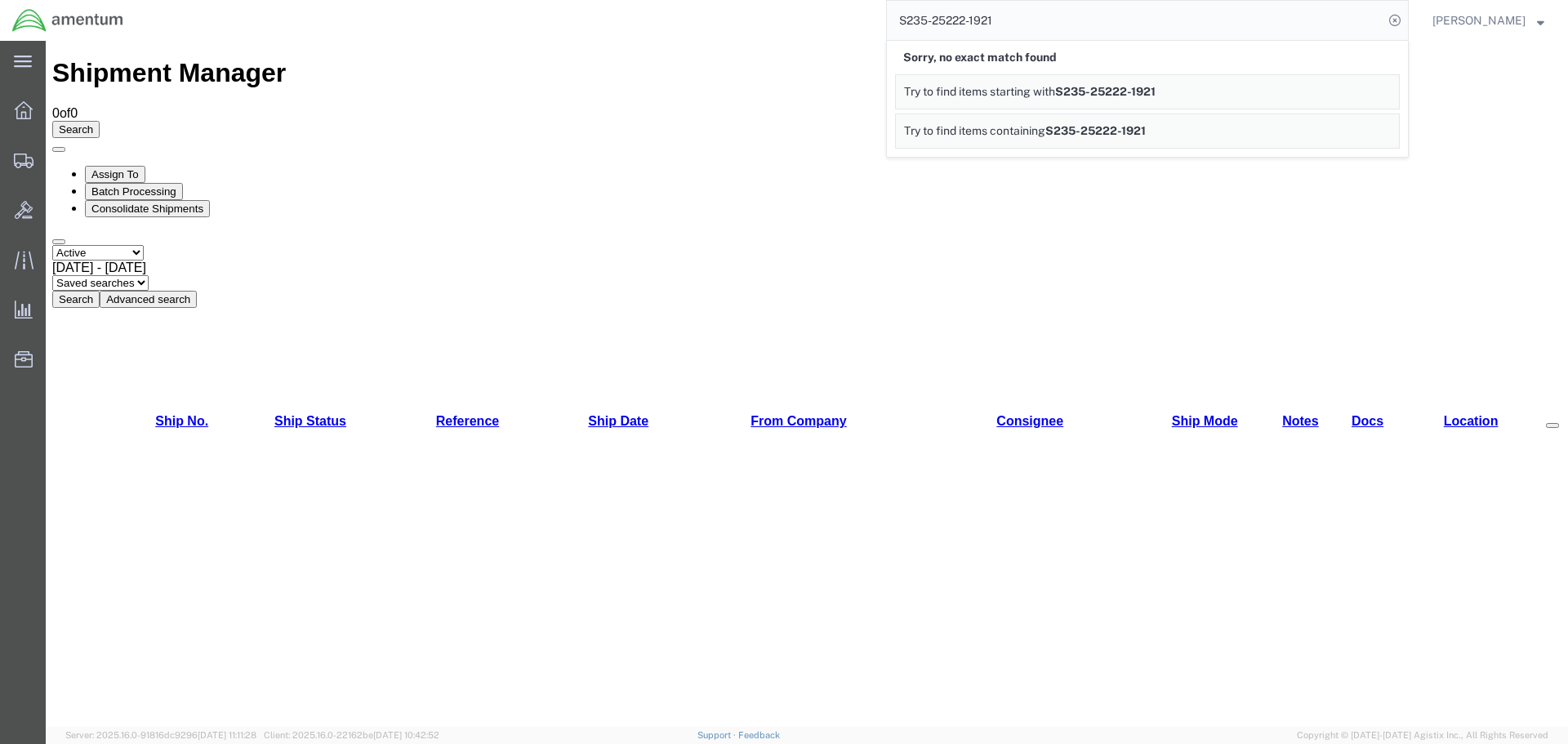
click at [1547, 21] on div "[PERSON_NAME]" at bounding box center [1489, 20] width 136 height 41
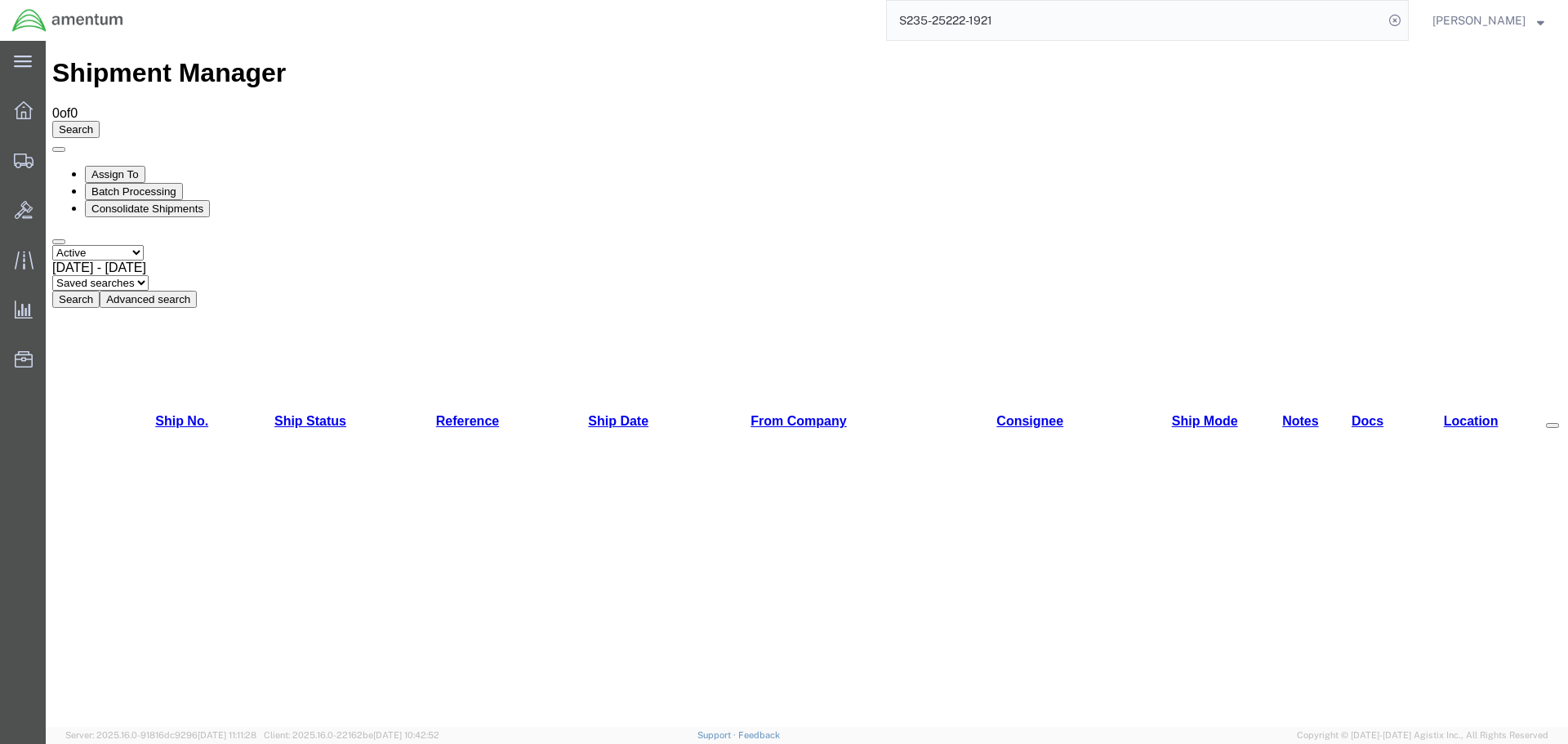
click at [1535, 23] on span "[PERSON_NAME]" at bounding box center [1489, 20] width 112 height 18
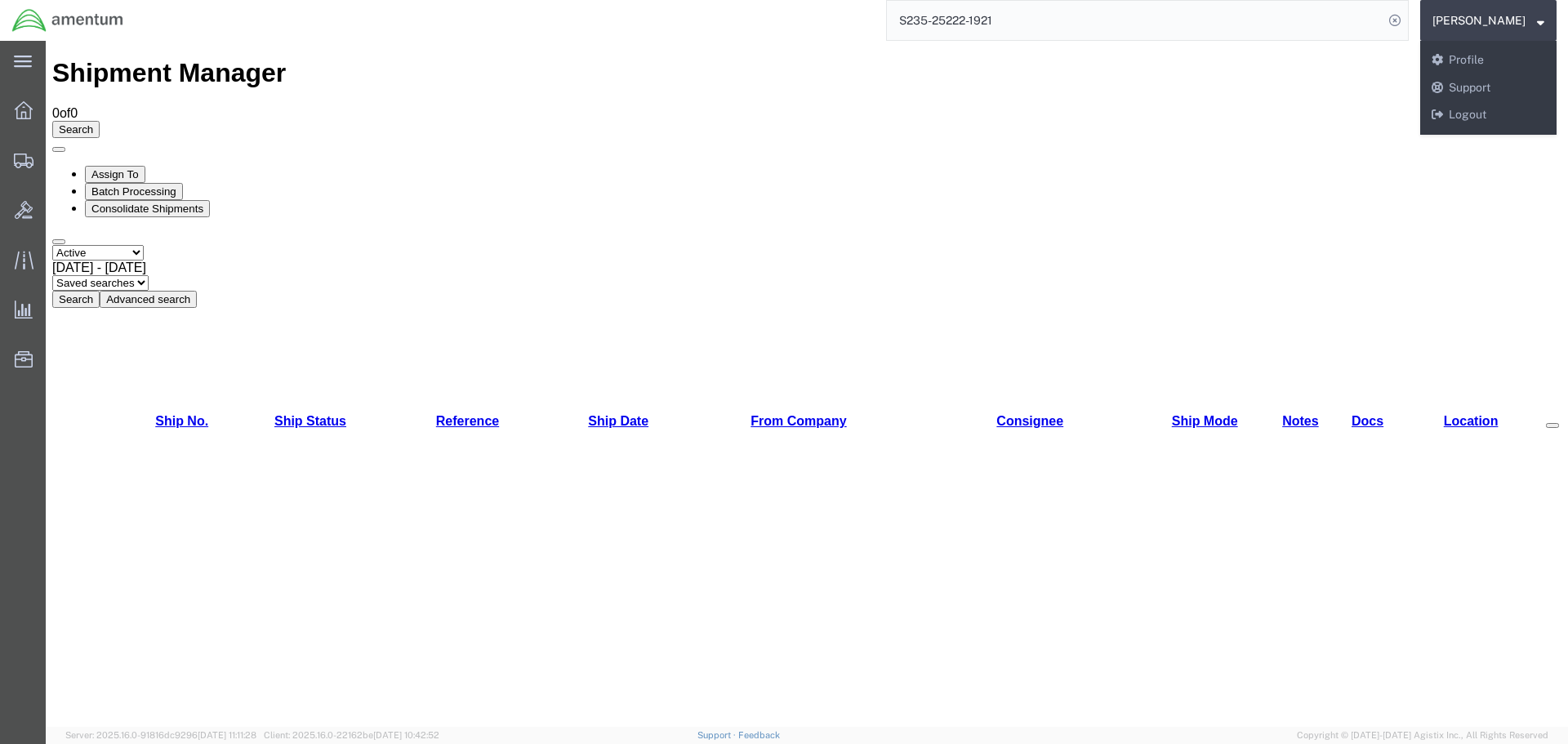
click at [1364, 324] on div "Shipment Manager 0 of 0 Search Assign To Batch Processing Consolidate Shipments…" at bounding box center [807, 603] width 1509 height 1090
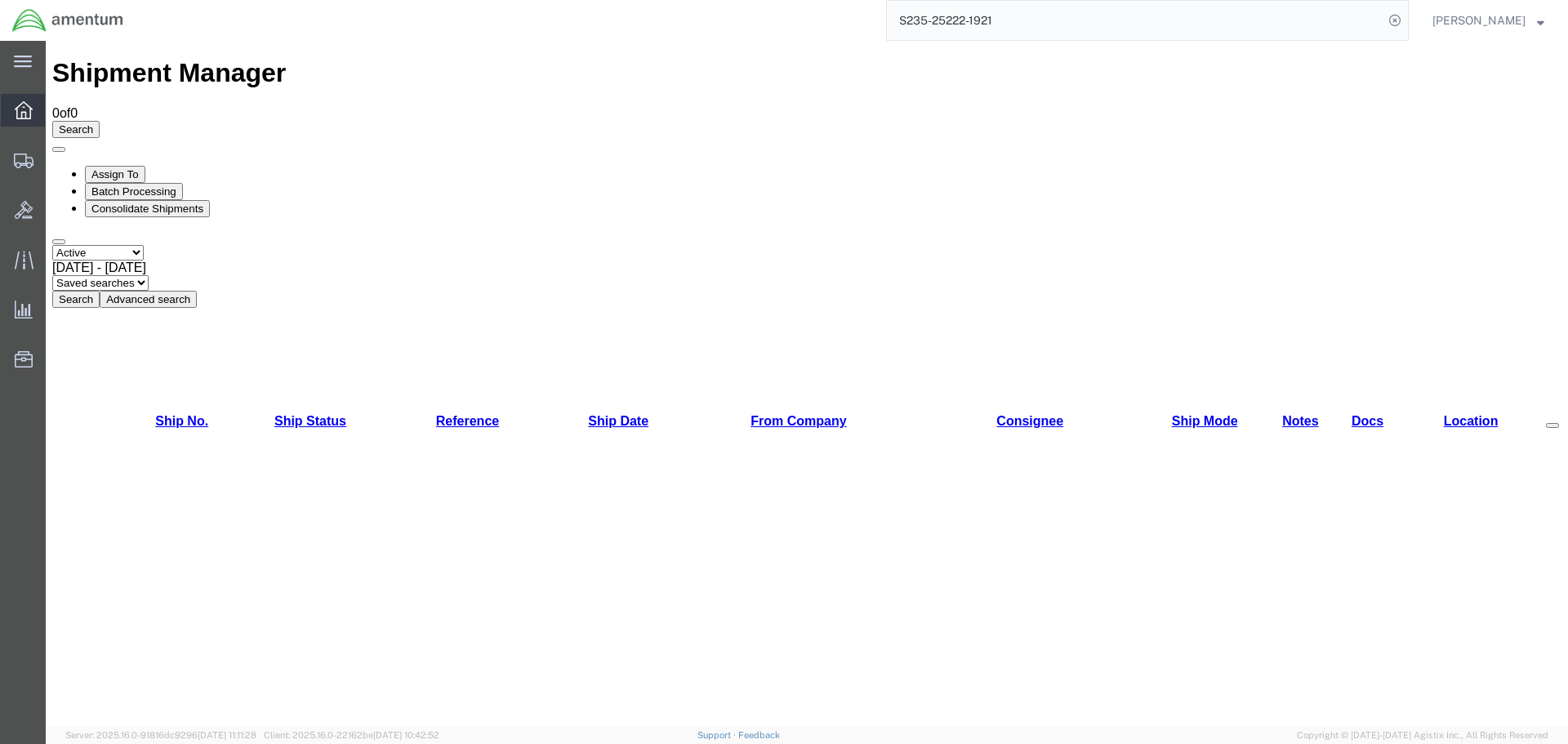
click at [23, 105] on icon at bounding box center [23, 110] width 18 height 18
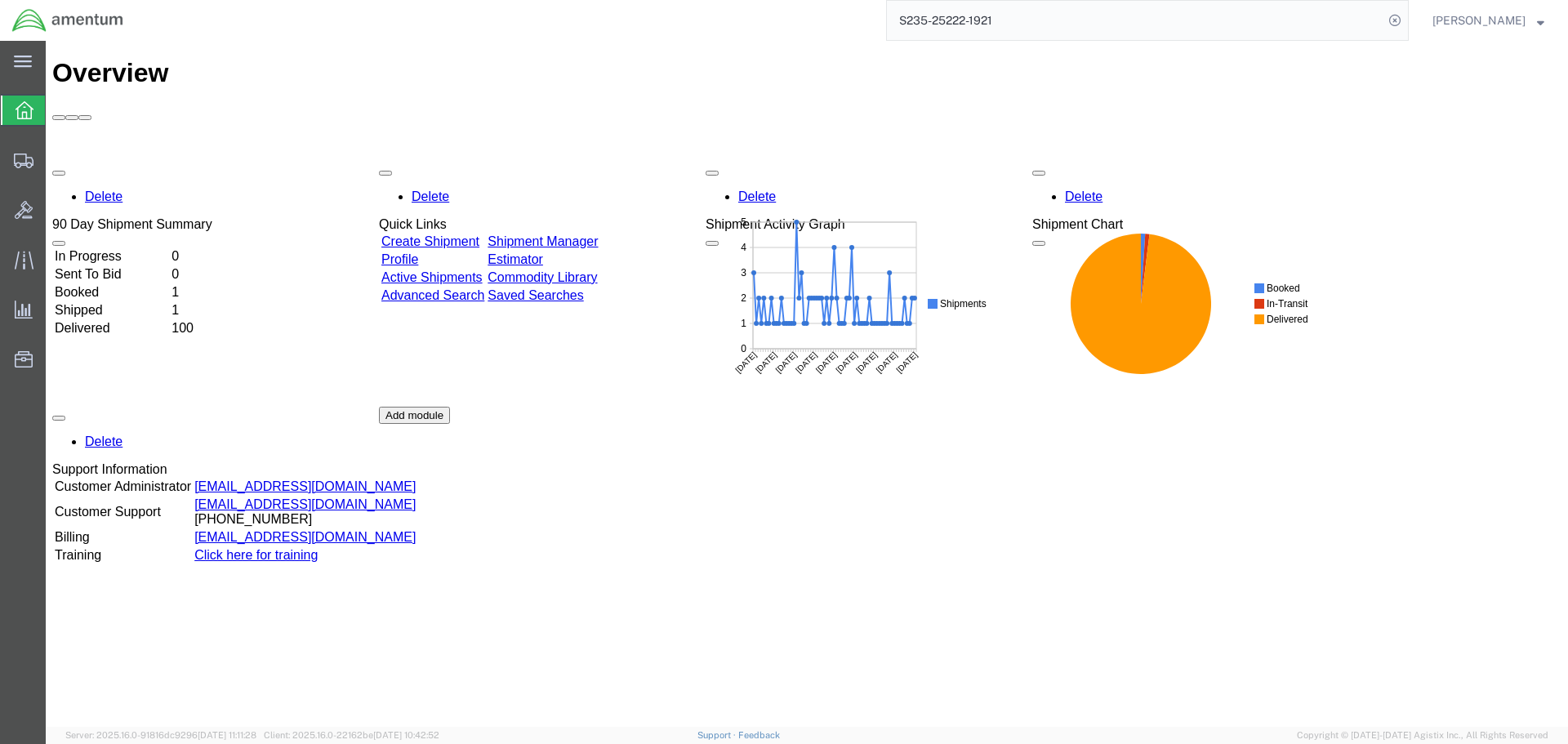
click at [441, 270] on link "Active Shipments" at bounding box center [432, 277] width 101 height 14
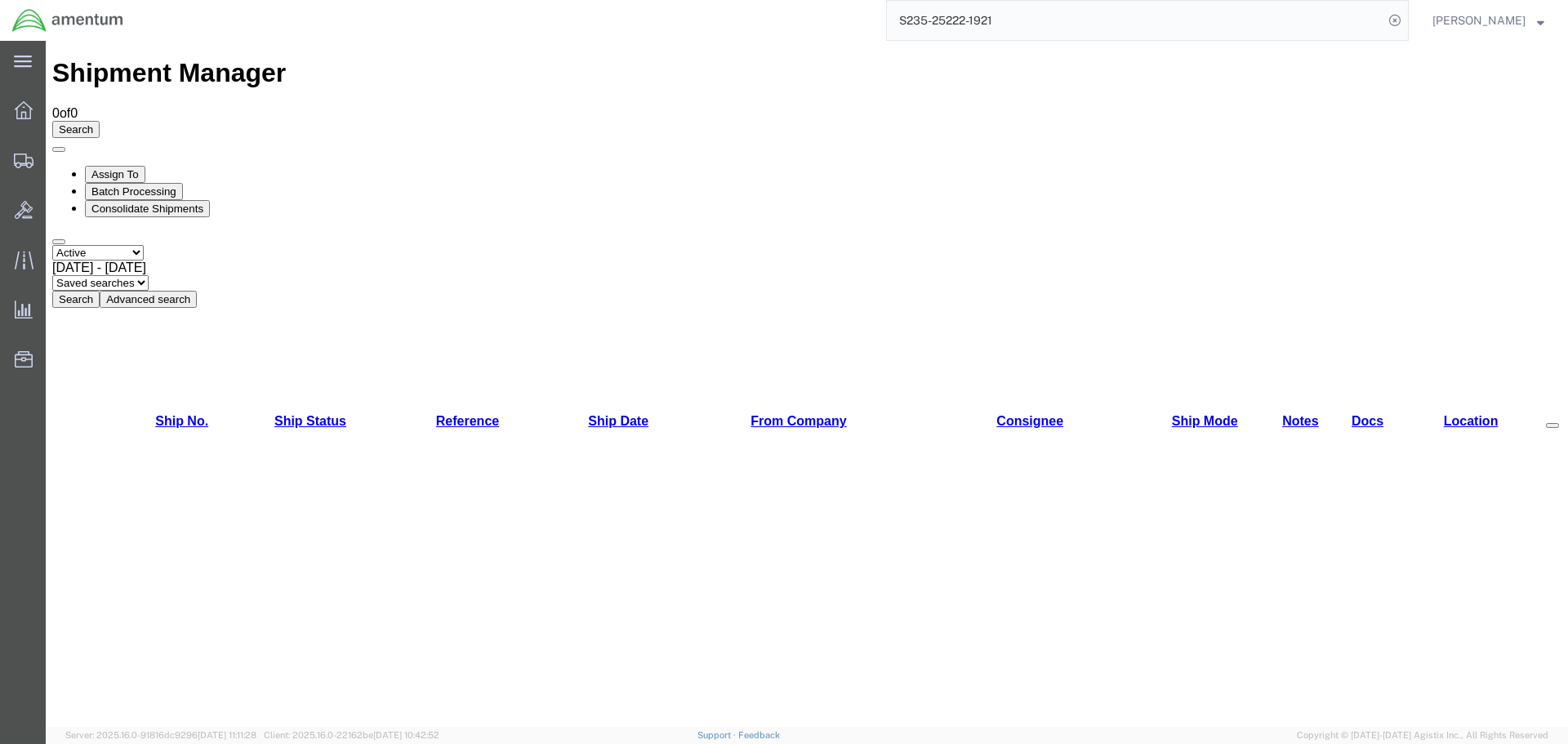
click at [100, 291] on button "Search" at bounding box center [76, 299] width 48 height 18
click at [144, 245] on select "Select status Active All Shipments Approved Booked Canceled Delivered Denied Ne…" at bounding box center [98, 252] width 91 height 16
select select "BOOKED"
click at [53, 245] on select "Select status Active All Shipments Approved Booked Canceled Delivered Denied Ne…" at bounding box center [98, 252] width 91 height 16
click at [100, 291] on button "Search" at bounding box center [76, 299] width 48 height 18
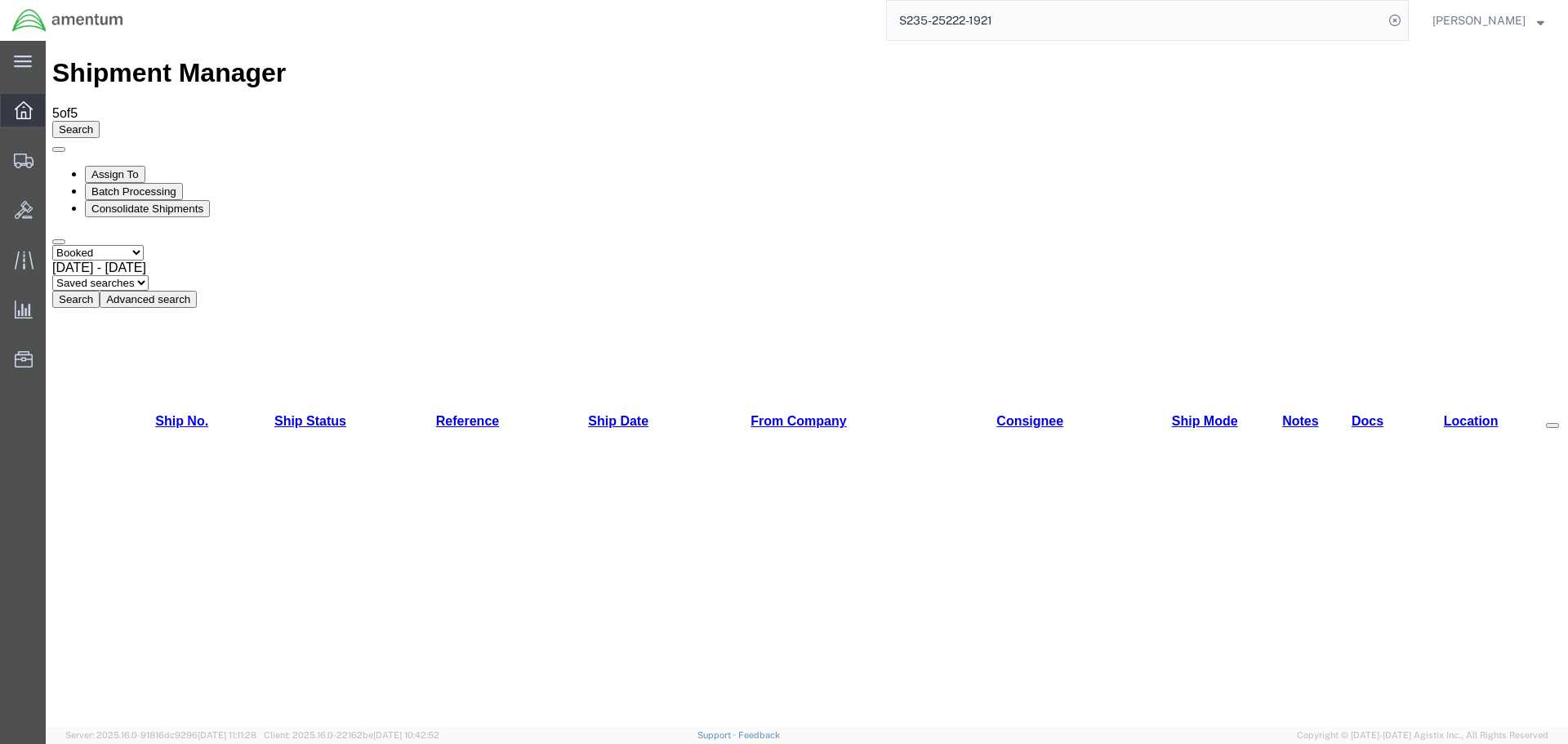
click at [23, 105] on icon at bounding box center [23, 110] width 18 height 18
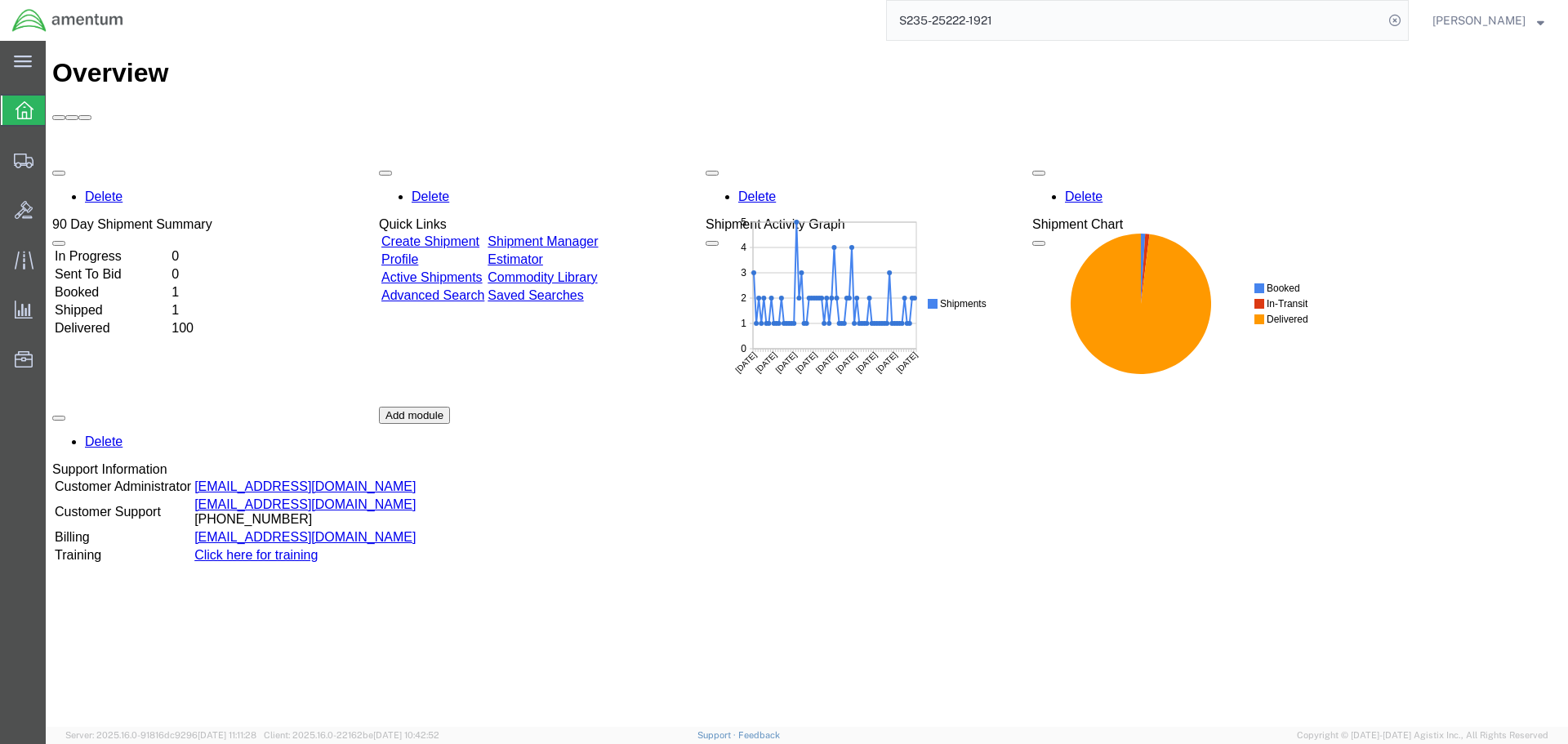
click at [598, 234] on link "Shipment Manager" at bounding box center [543, 241] width 110 height 14
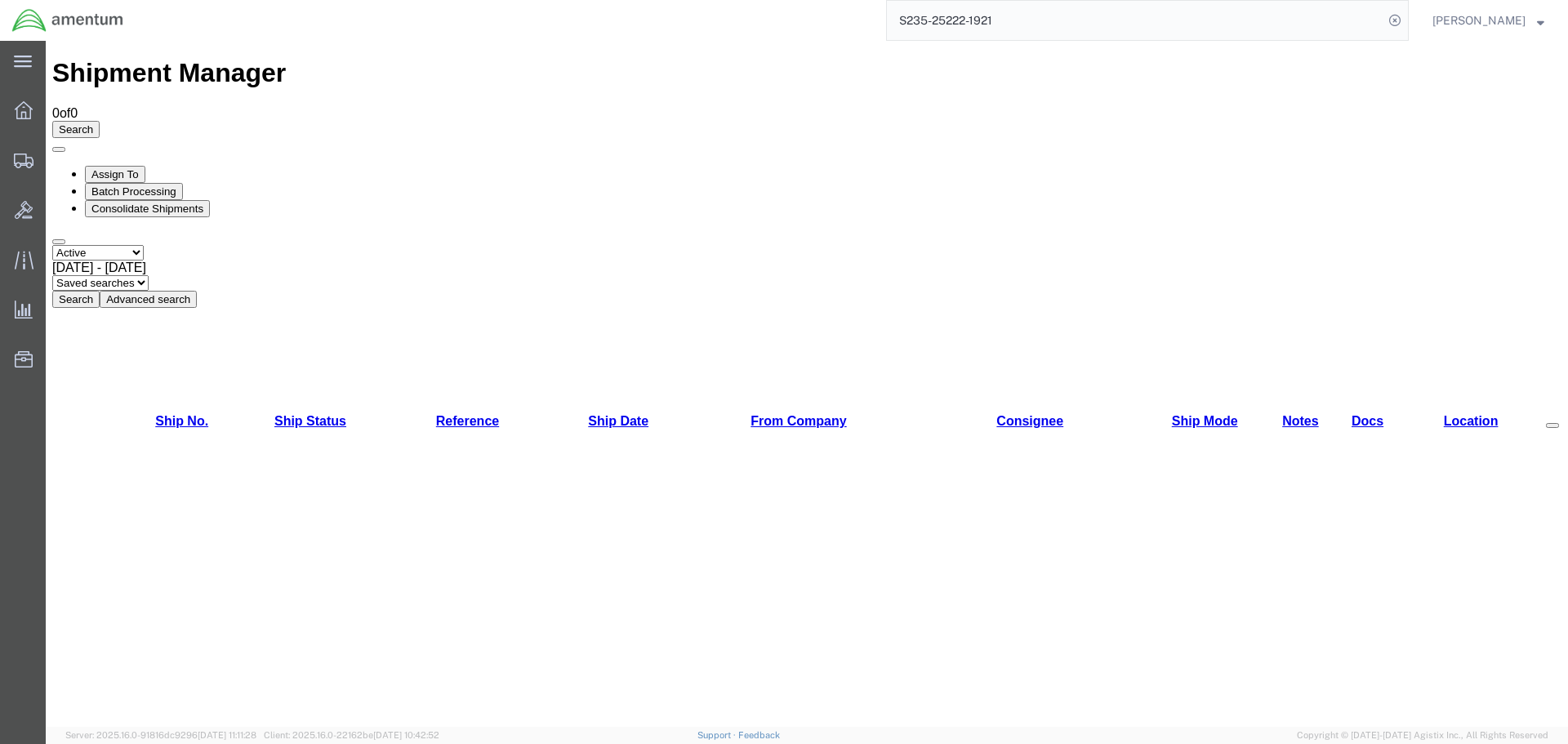
click at [144, 245] on select "Select status Active All Shipments Approved Booked Canceled Delivered Denied Ne…" at bounding box center [98, 252] width 91 height 16
select select "BOOKED"
click at [53, 245] on select "Select status Active All Shipments Approved Booked Canceled Delivered Denied Ne…" at bounding box center [98, 252] width 91 height 16
click at [100, 291] on button "Search" at bounding box center [76, 299] width 48 height 18
click at [20, 108] on icon at bounding box center [23, 110] width 18 height 18
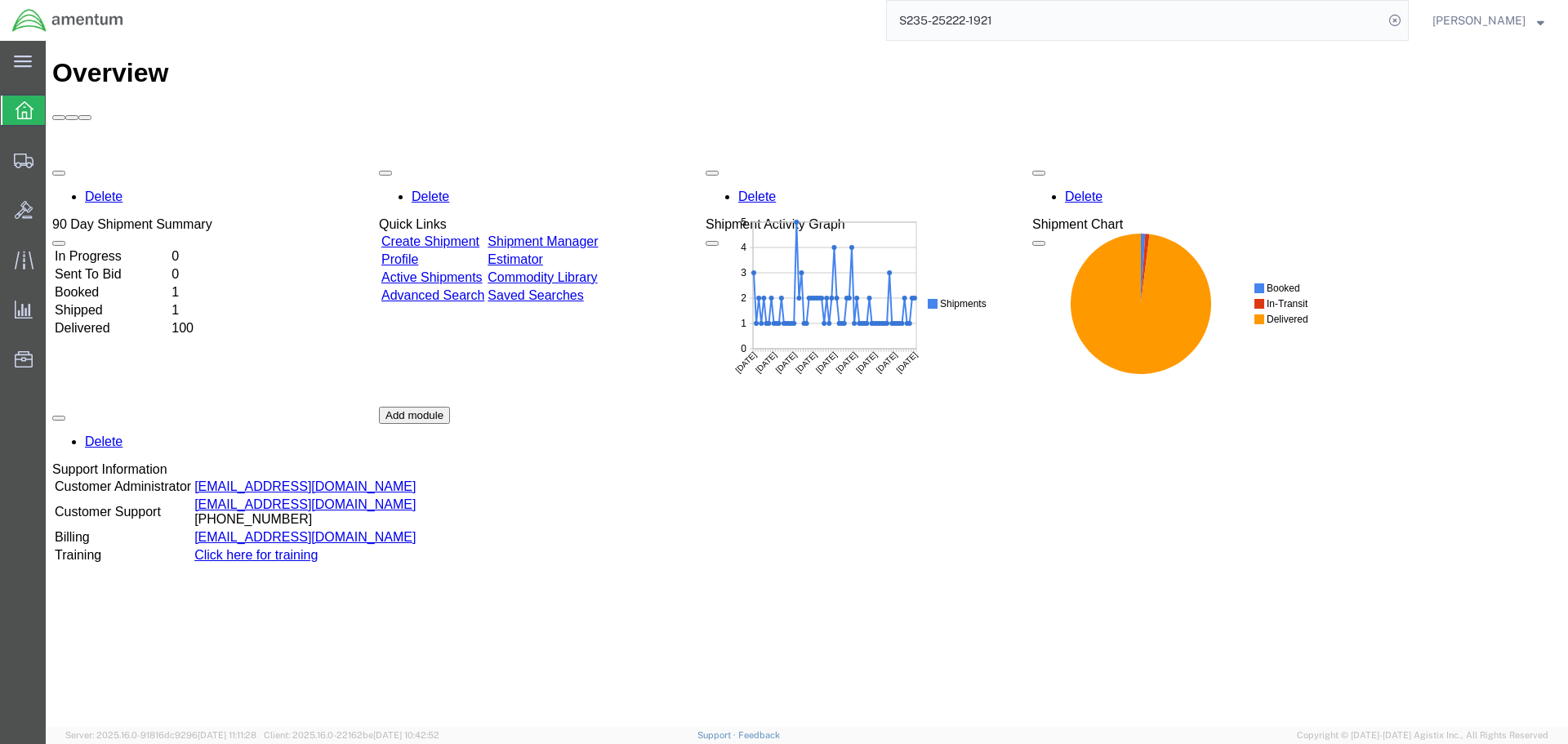
click at [604, 161] on div "Delete 90 Day Shipment Summary In Progress 0 Sent To Bid 0 Booked 1 Shipped 1 D…" at bounding box center [807, 406] width 1509 height 490
click at [598, 234] on link "Shipment Manager" at bounding box center [543, 241] width 110 height 14
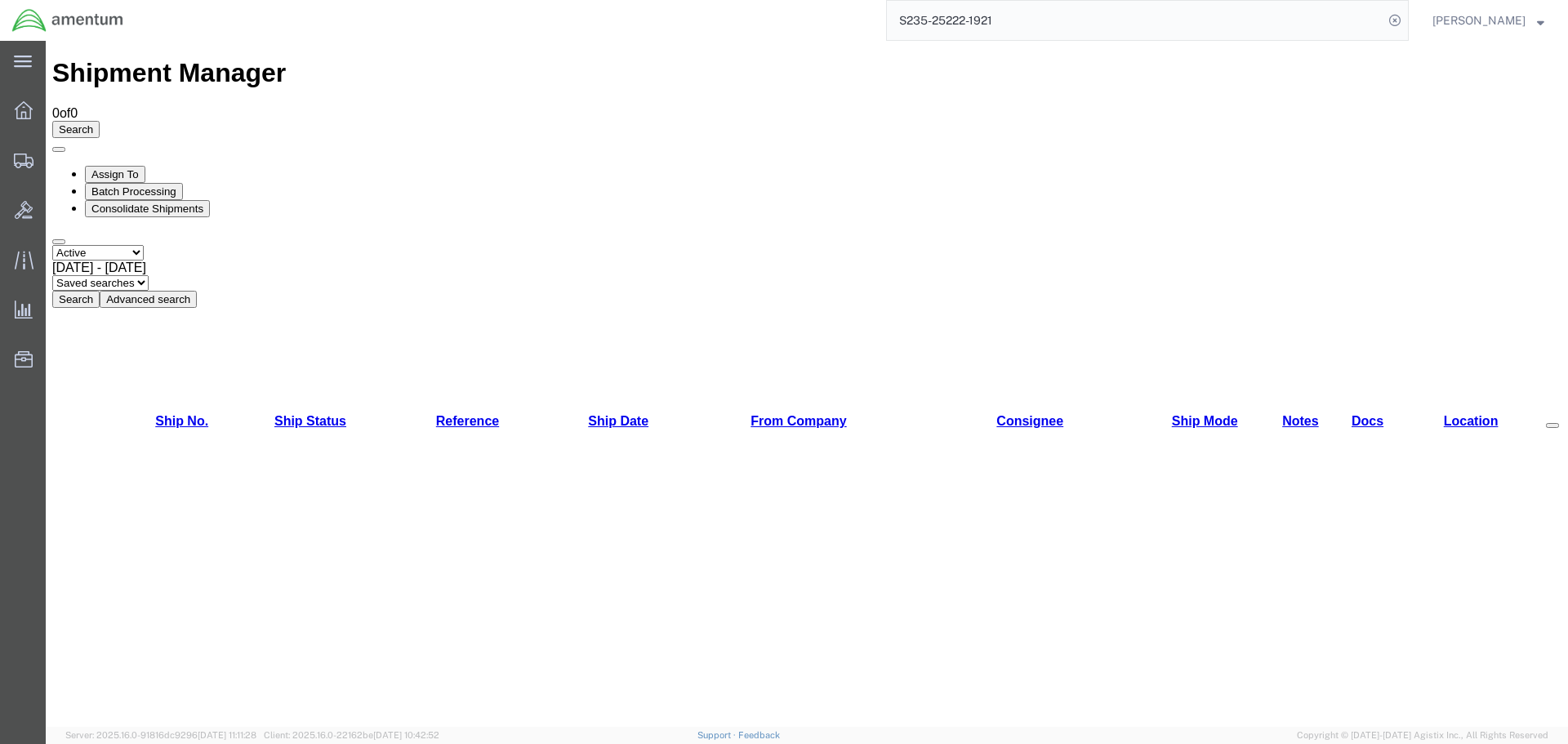
click at [144, 245] on select "Select status Active All Shipments Approved Booked Canceled Delivered Denied Ne…" at bounding box center [98, 252] width 91 height 16
select select "PENDING"
click at [53, 245] on select "Select status Active All Shipments Approved Booked Canceled Delivered Denied Ne…" at bounding box center [98, 252] width 91 height 16
click at [100, 291] on button "Search" at bounding box center [76, 299] width 48 height 18
click at [144, 245] on select "Select status Active All Shipments Approved Booked Canceled Delivered Denied Ne…" at bounding box center [98, 252] width 91 height 16
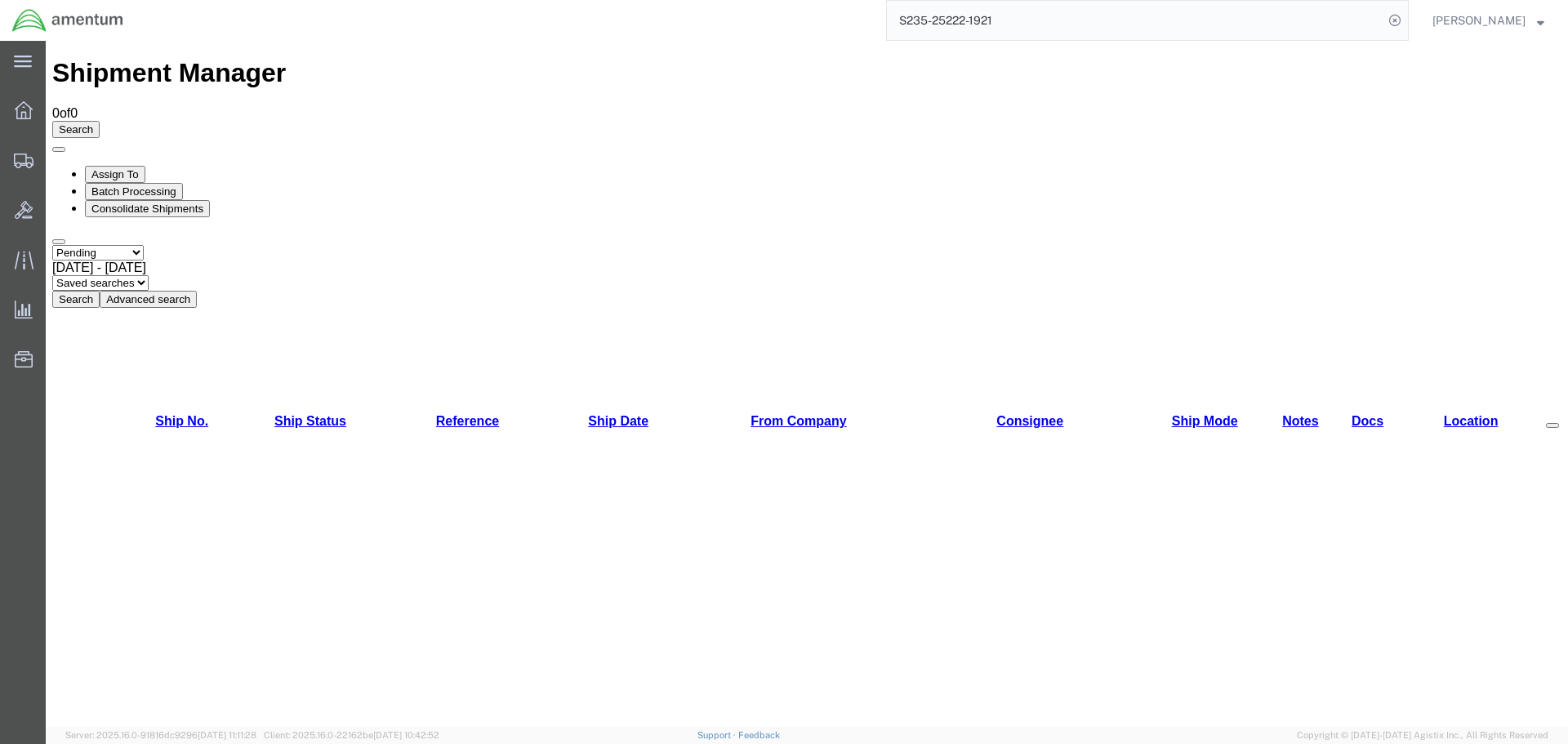
select select "BOOKED"
click at [53, 245] on select "Select status Active All Shipments Approved Booked Canceled Delivered Denied Ne…" at bounding box center [98, 252] width 91 height 16
click at [100, 291] on button "Search" at bounding box center [76, 299] width 48 height 18
click at [144, 245] on select "Select status Active All Shipments Approved Booked Canceled Delivered Denied Ne…" at bounding box center [98, 252] width 91 height 16
select select "ALL"
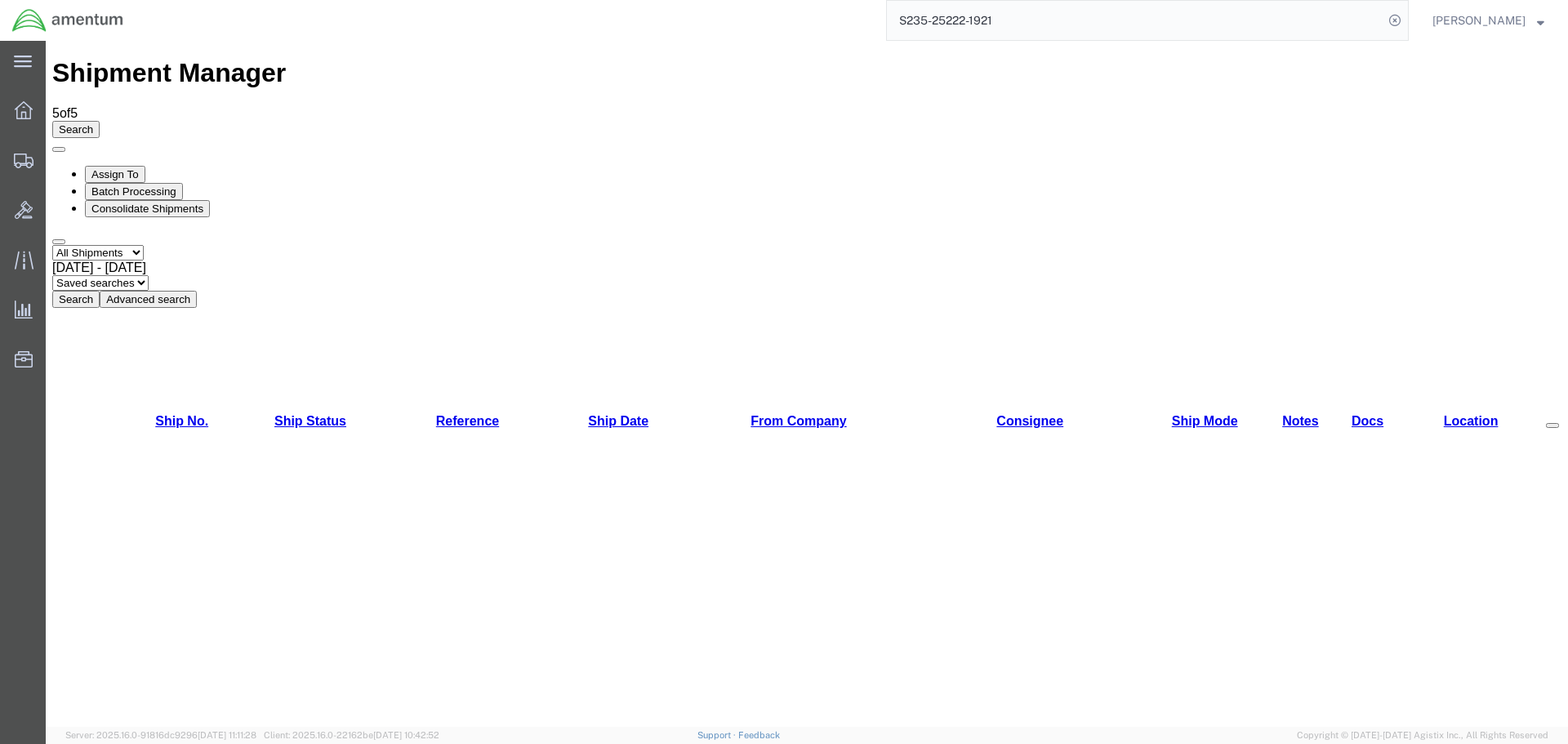
click at [53, 245] on select "Select status Active All Shipments Approved Booked Canceled Delivered Denied Ne…" at bounding box center [98, 252] width 91 height 16
click at [100, 291] on button "Search" at bounding box center [76, 299] width 48 height 18
click at [144, 245] on select "Select status Active All Shipments Approved Booked Canceled Delivered Denied Ne…" at bounding box center [98, 252] width 91 height 16
select select "RECENTACTIVE"
click at [53, 245] on select "Select status Active All Shipments Approved Booked Canceled Delivered Denied Ne…" at bounding box center [98, 252] width 91 height 16
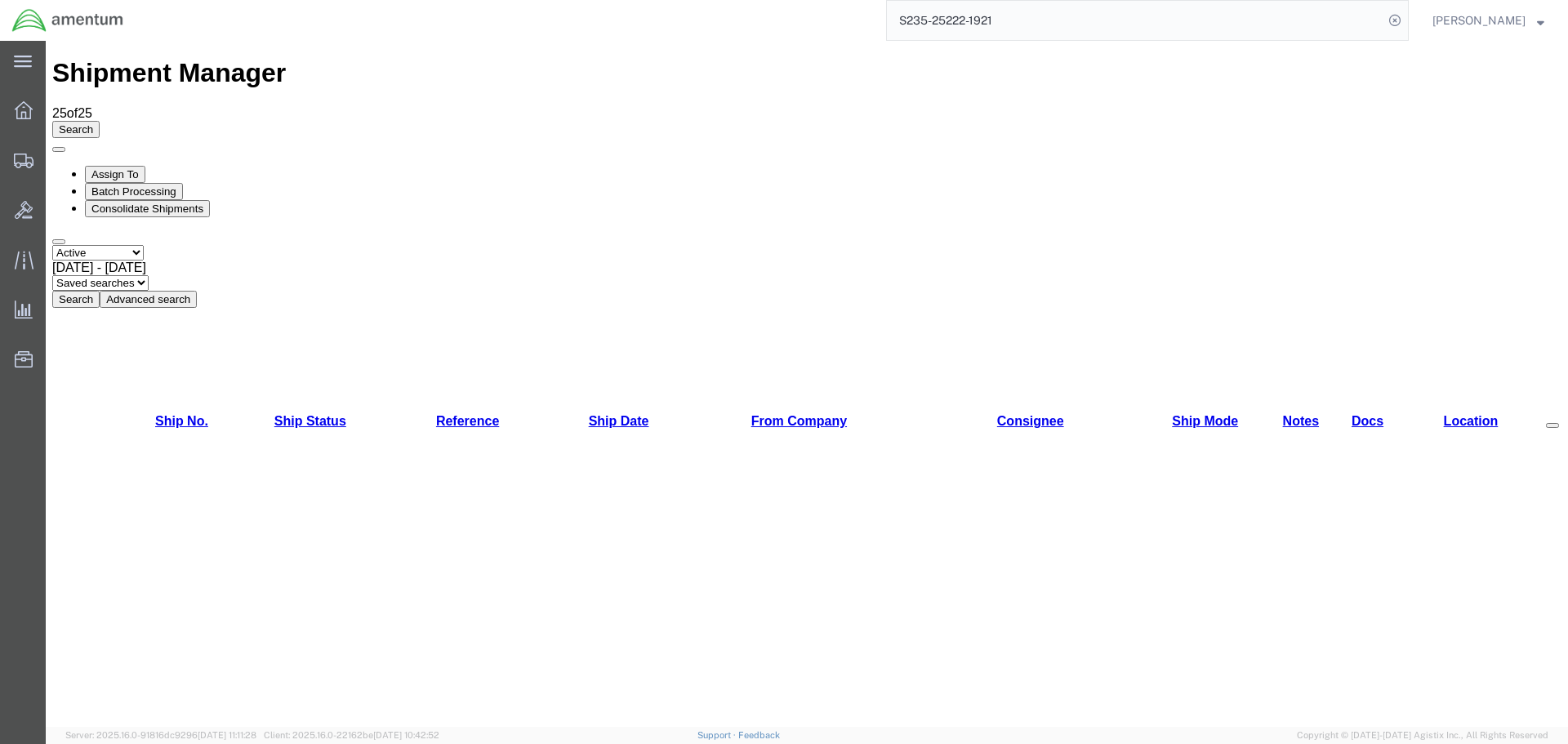
click at [100, 291] on button "Search" at bounding box center [76, 299] width 48 height 18
